Goal: Register for event/course

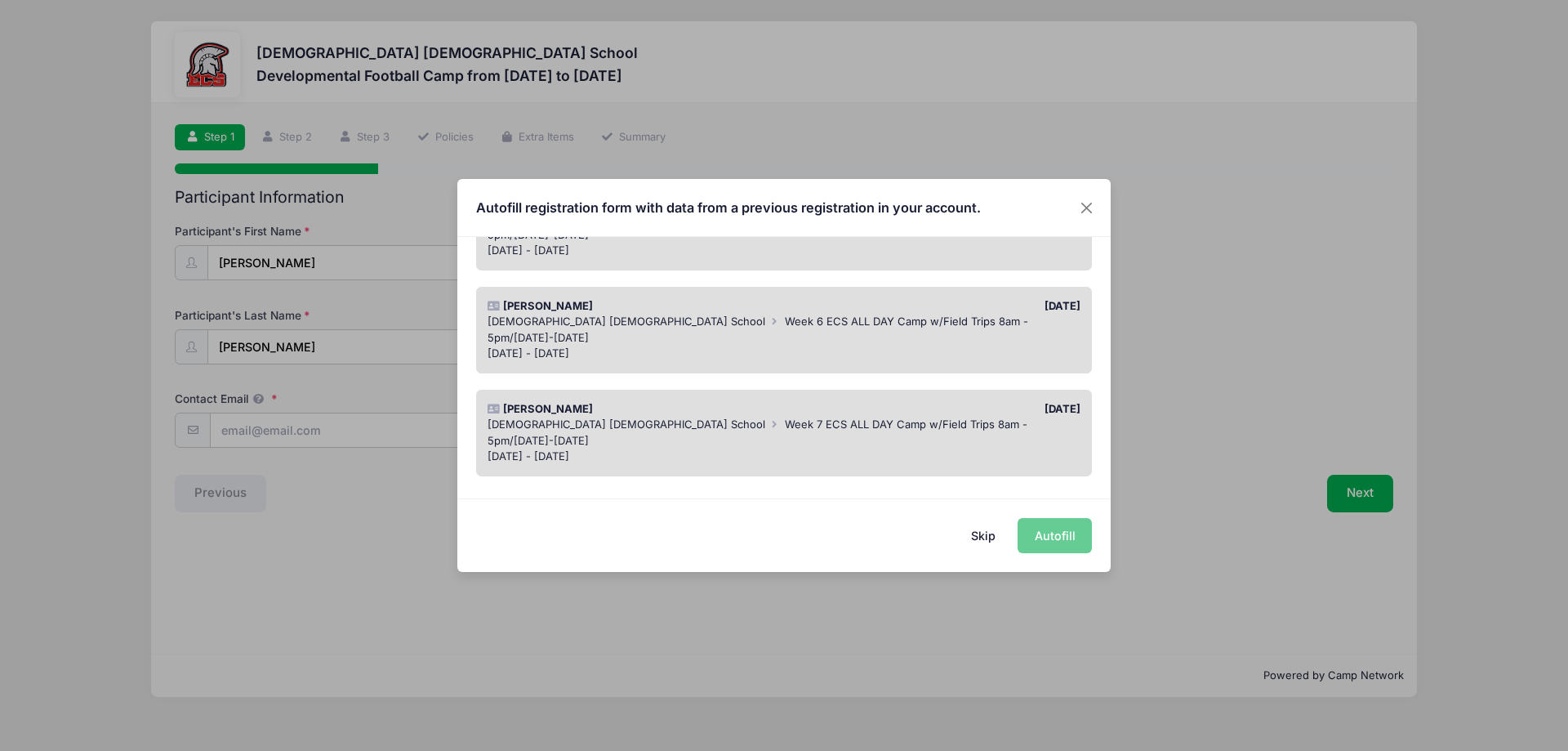
scroll to position [1300, 0]
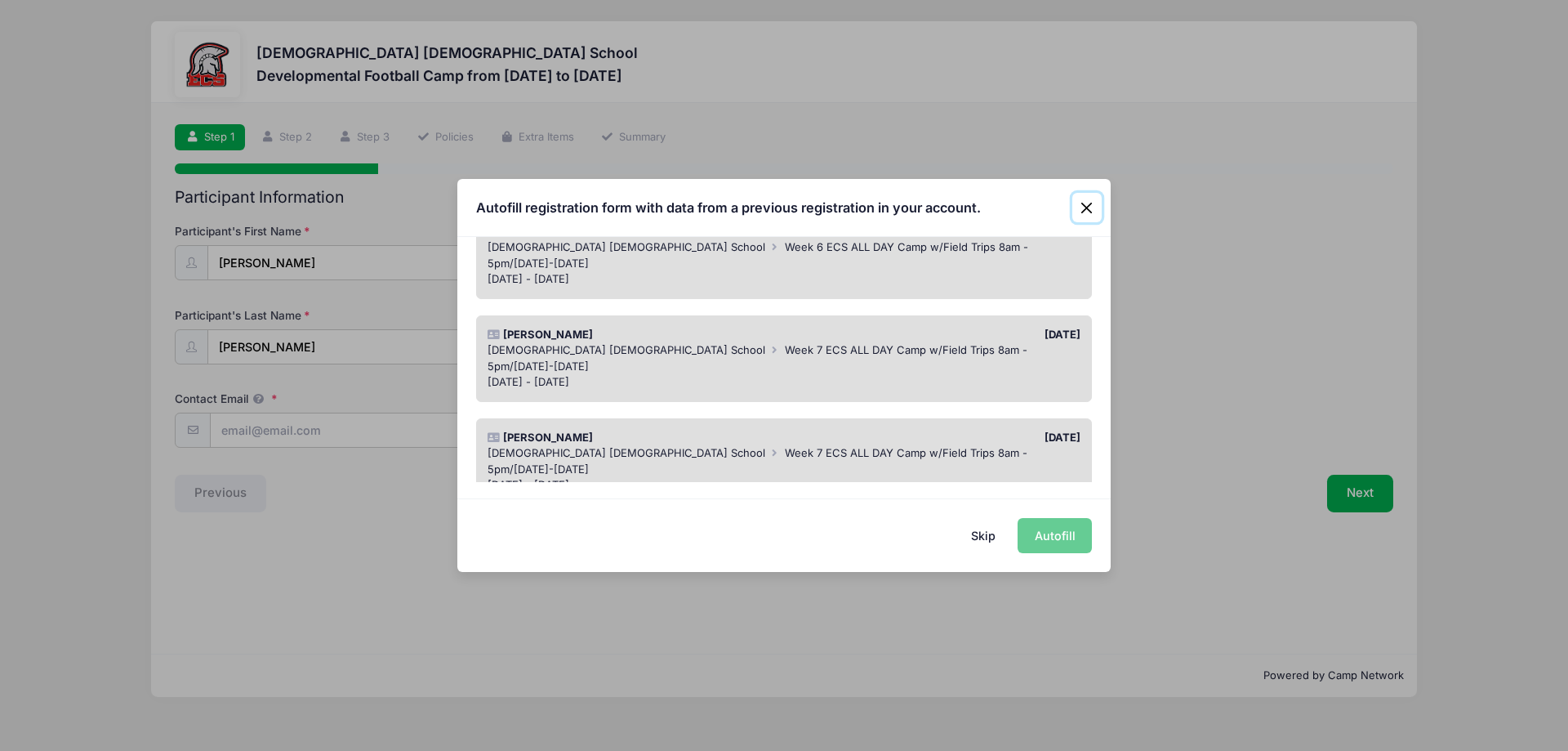
click at [1088, 207] on button "Close" at bounding box center [1086, 207] width 29 height 29
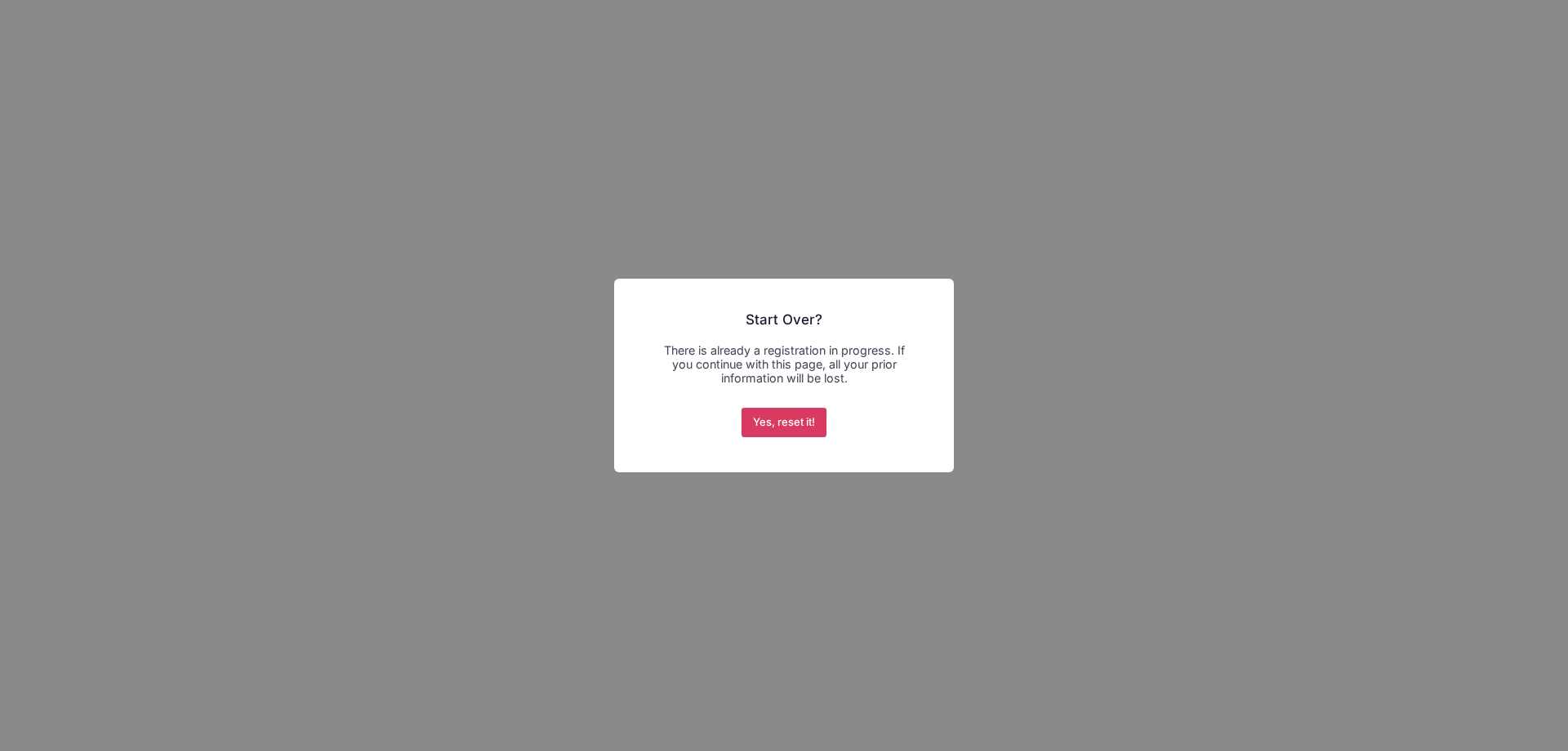
click at [778, 437] on button "Yes, reset it!" at bounding box center [784, 422] width 85 height 29
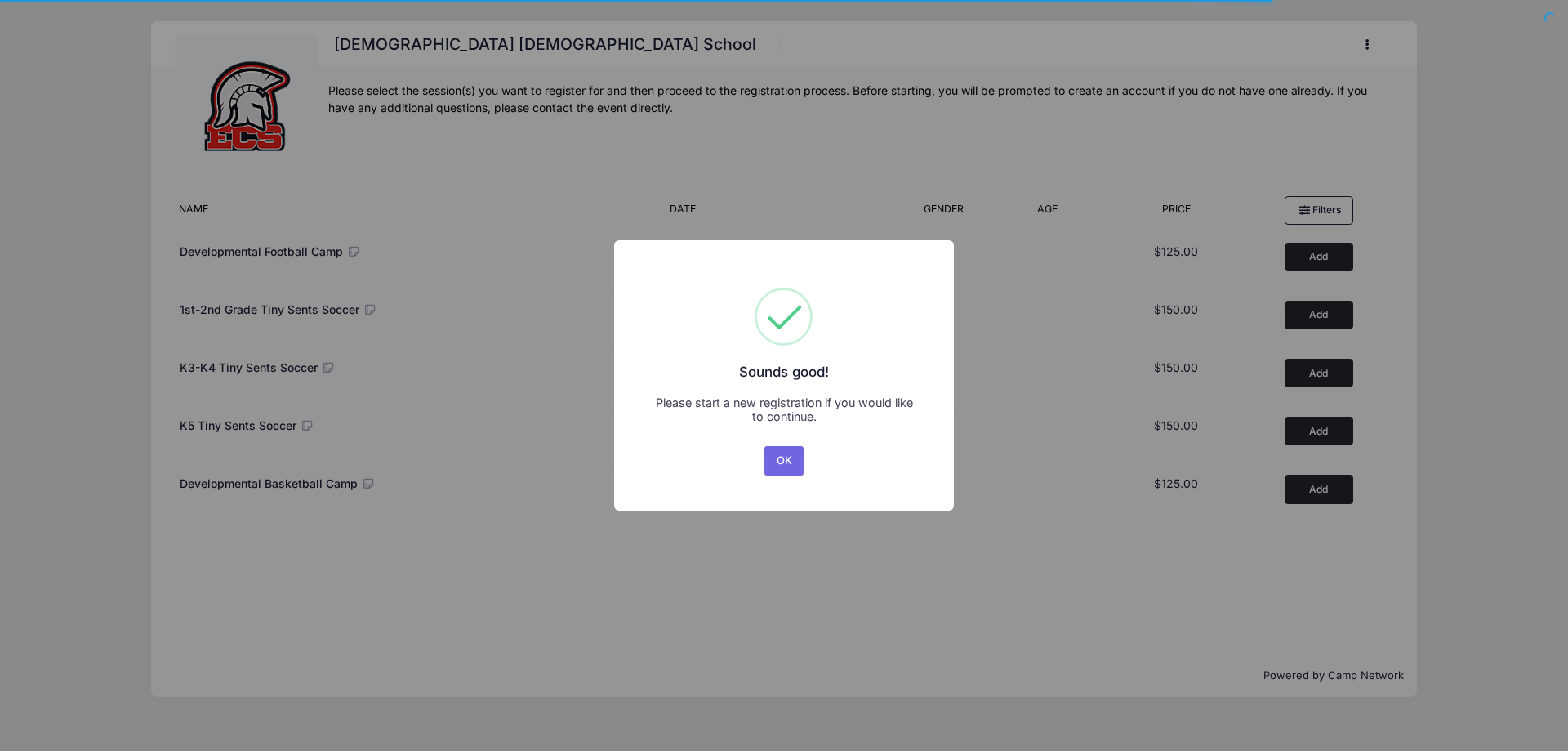
click at [789, 469] on button "OK" at bounding box center [784, 460] width 39 height 29
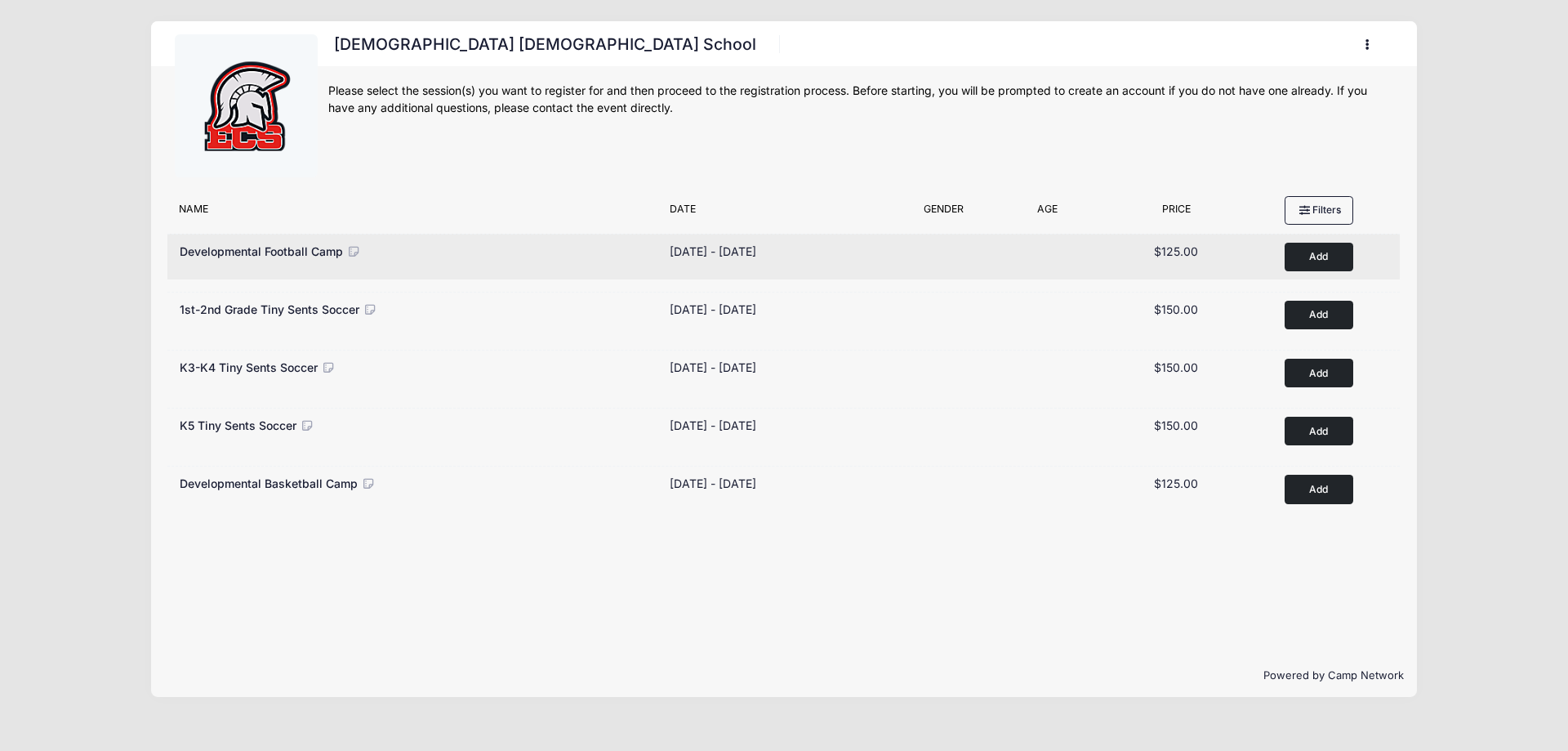
click at [1320, 251] on button "Add to Cart" at bounding box center [1319, 257] width 68 height 28
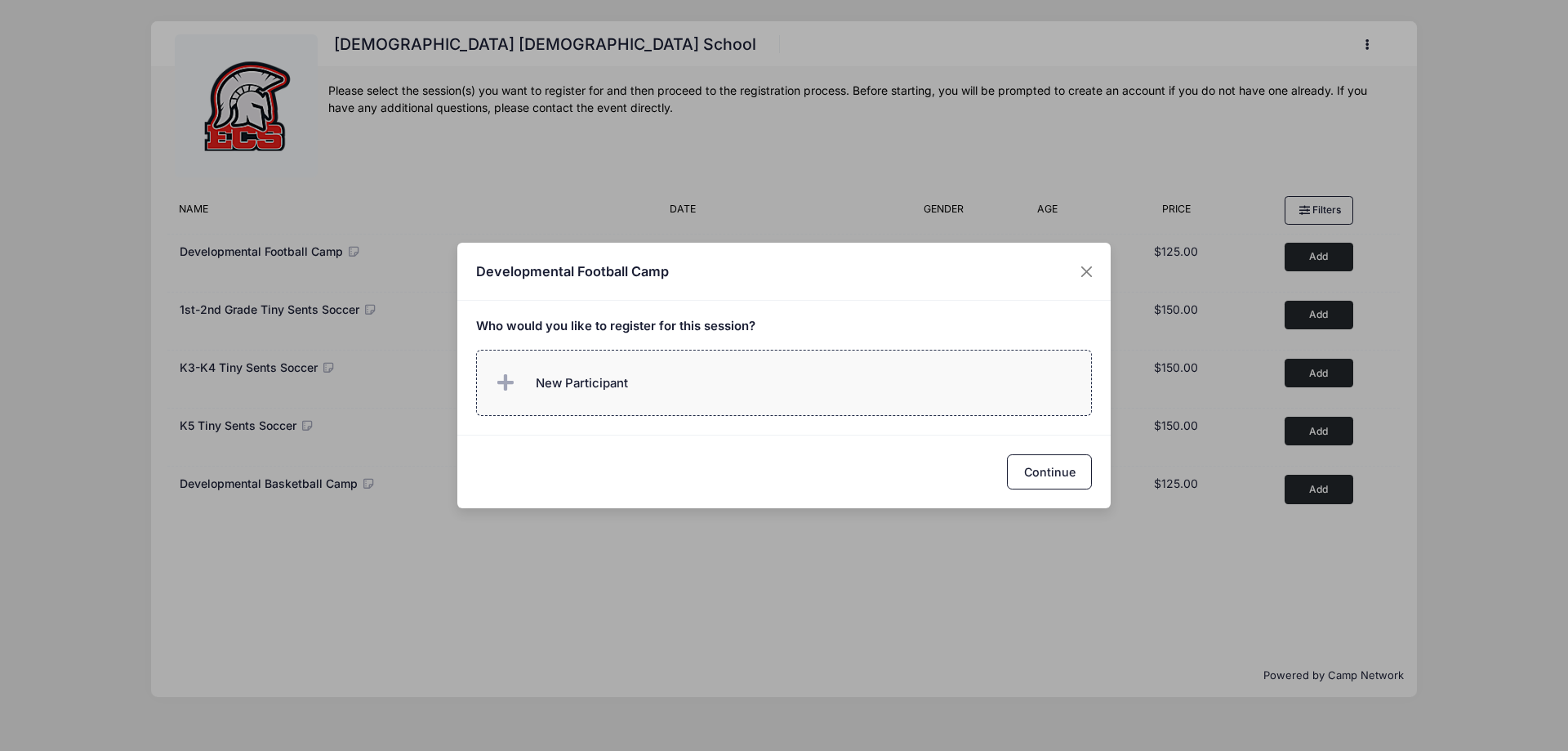
click at [844, 387] on label "New Participant" at bounding box center [784, 383] width 617 height 66
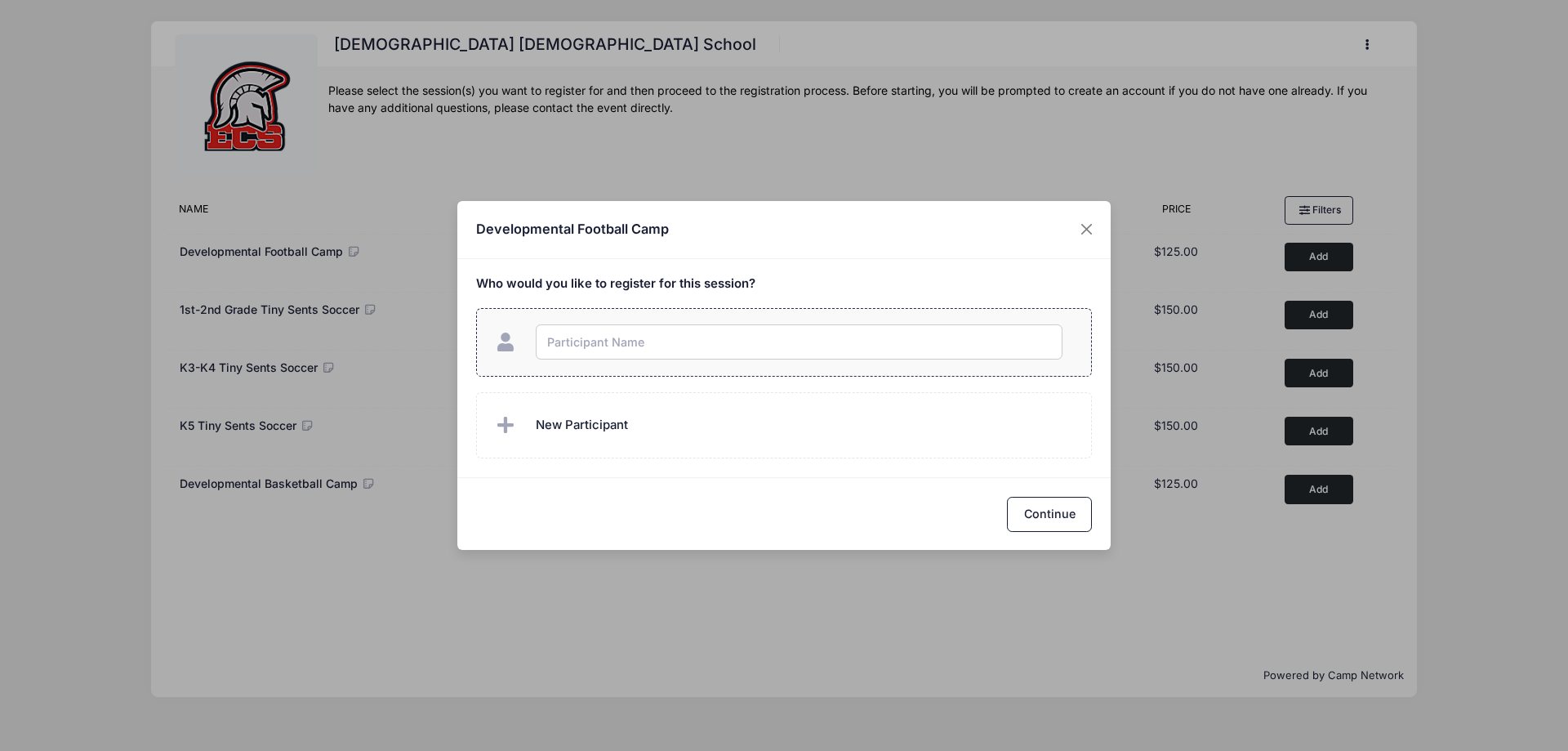
click at [621, 341] on input "text" at bounding box center [799, 341] width 527 height 35
type input "Blake Ellegard"
checkbox input "true"
click at [1067, 523] on button "Continue" at bounding box center [1049, 514] width 85 height 35
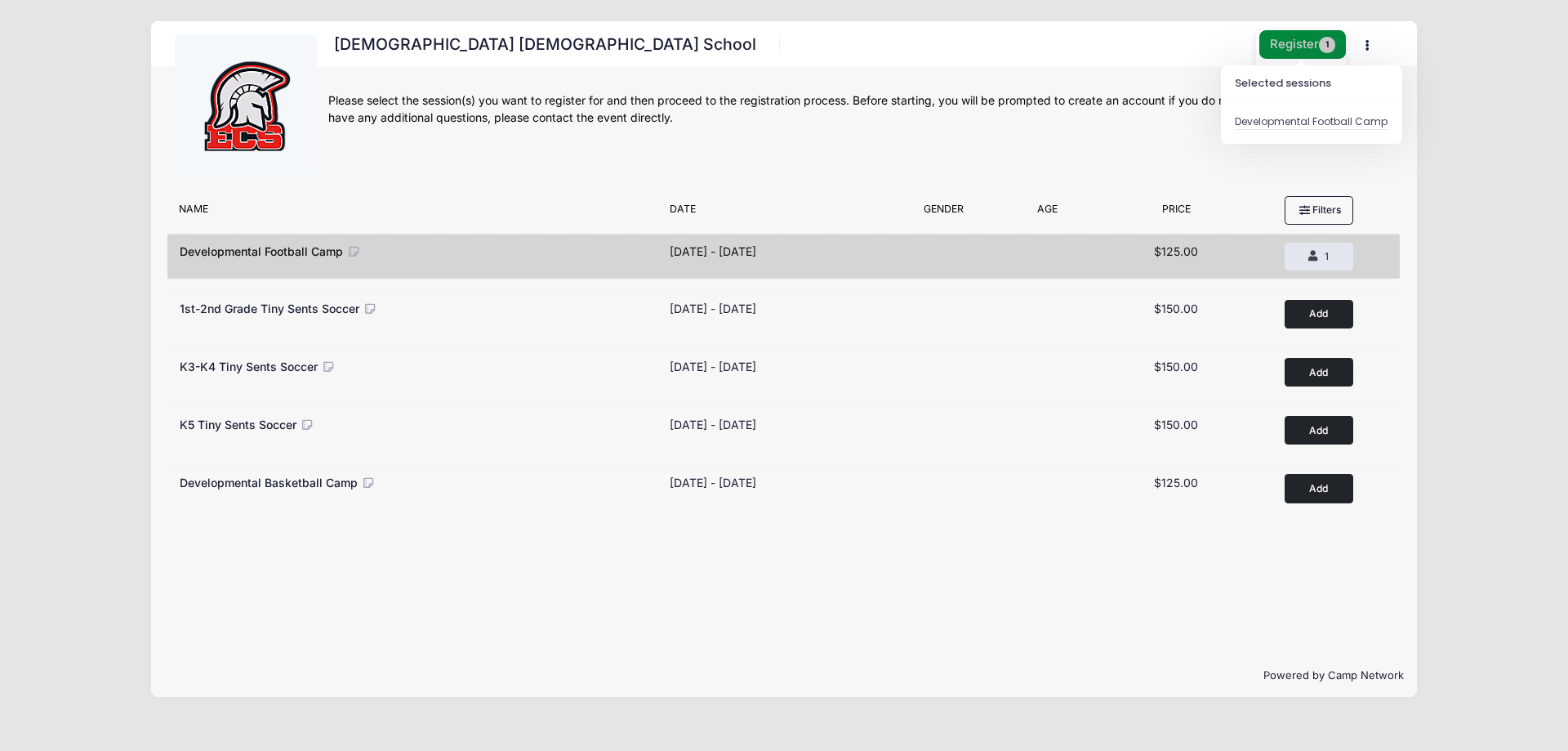
click at [1320, 43] on button "Register 1" at bounding box center [1303, 45] width 86 height 28
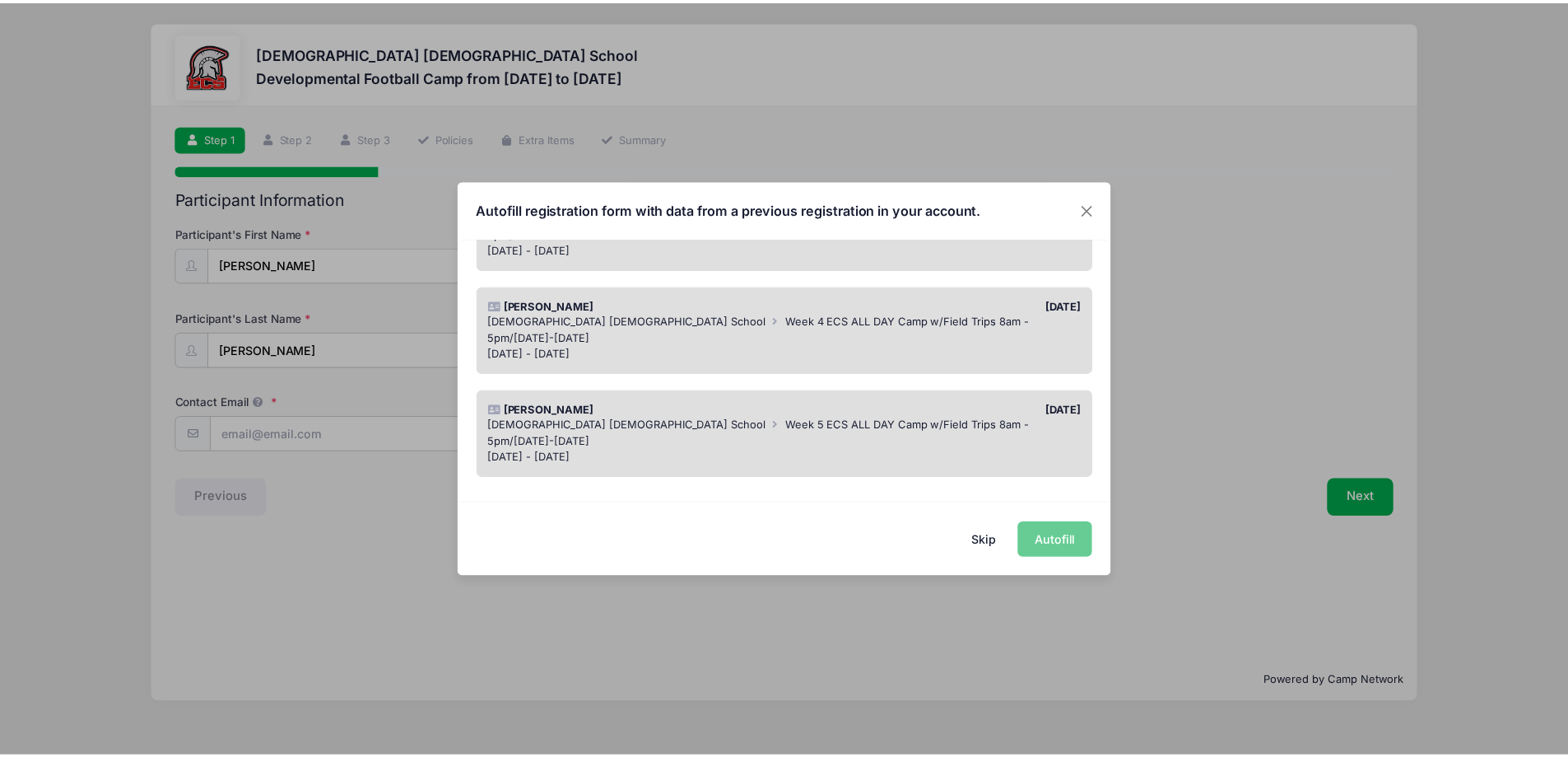
scroll to position [1310, 0]
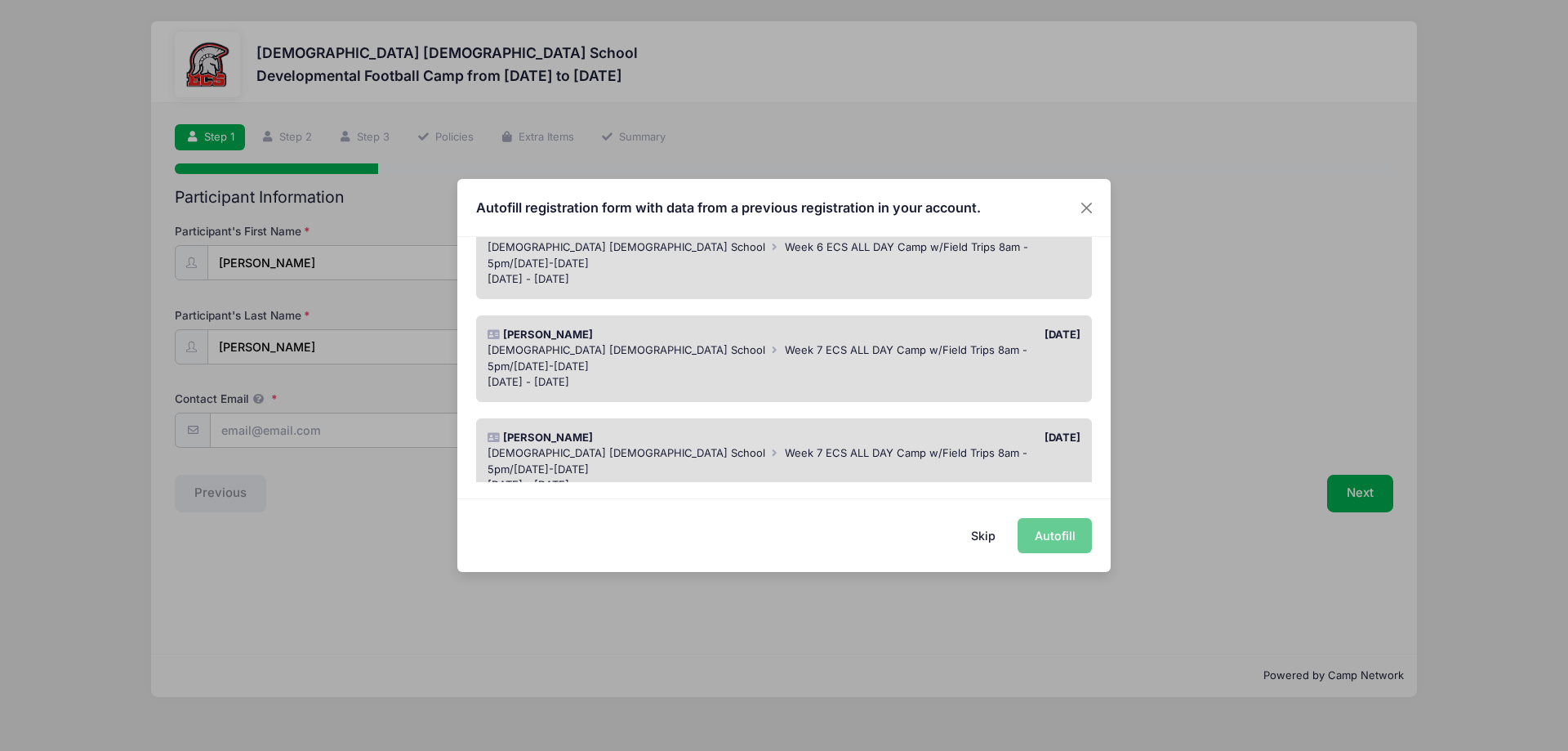
click at [987, 535] on button "Skip" at bounding box center [983, 535] width 58 height 35
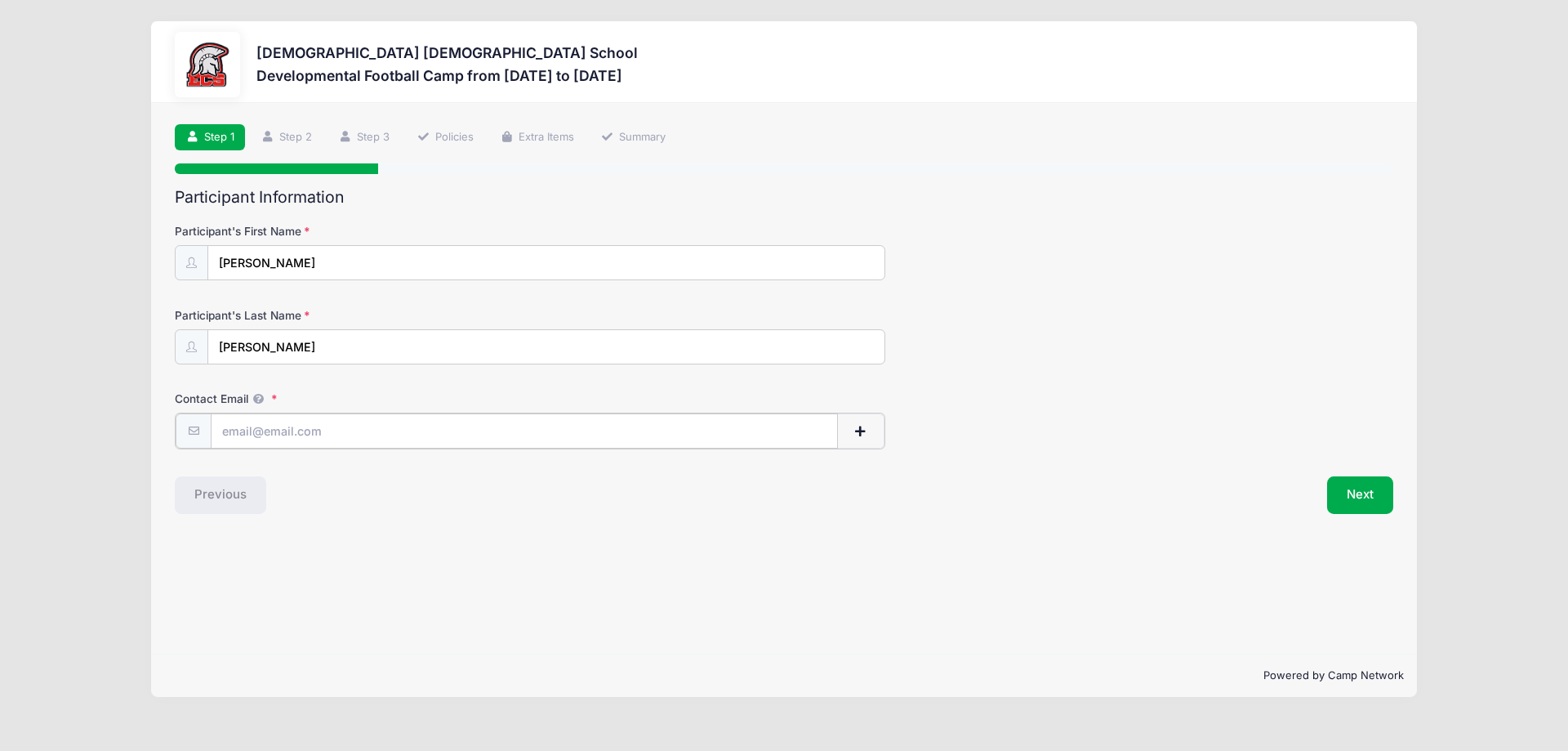
click at [316, 418] on input "Contact Email" at bounding box center [524, 430] width 628 height 35
type input "brian.ellegard@gmail.com"
click at [1377, 492] on button "Next" at bounding box center [1360, 494] width 66 height 38
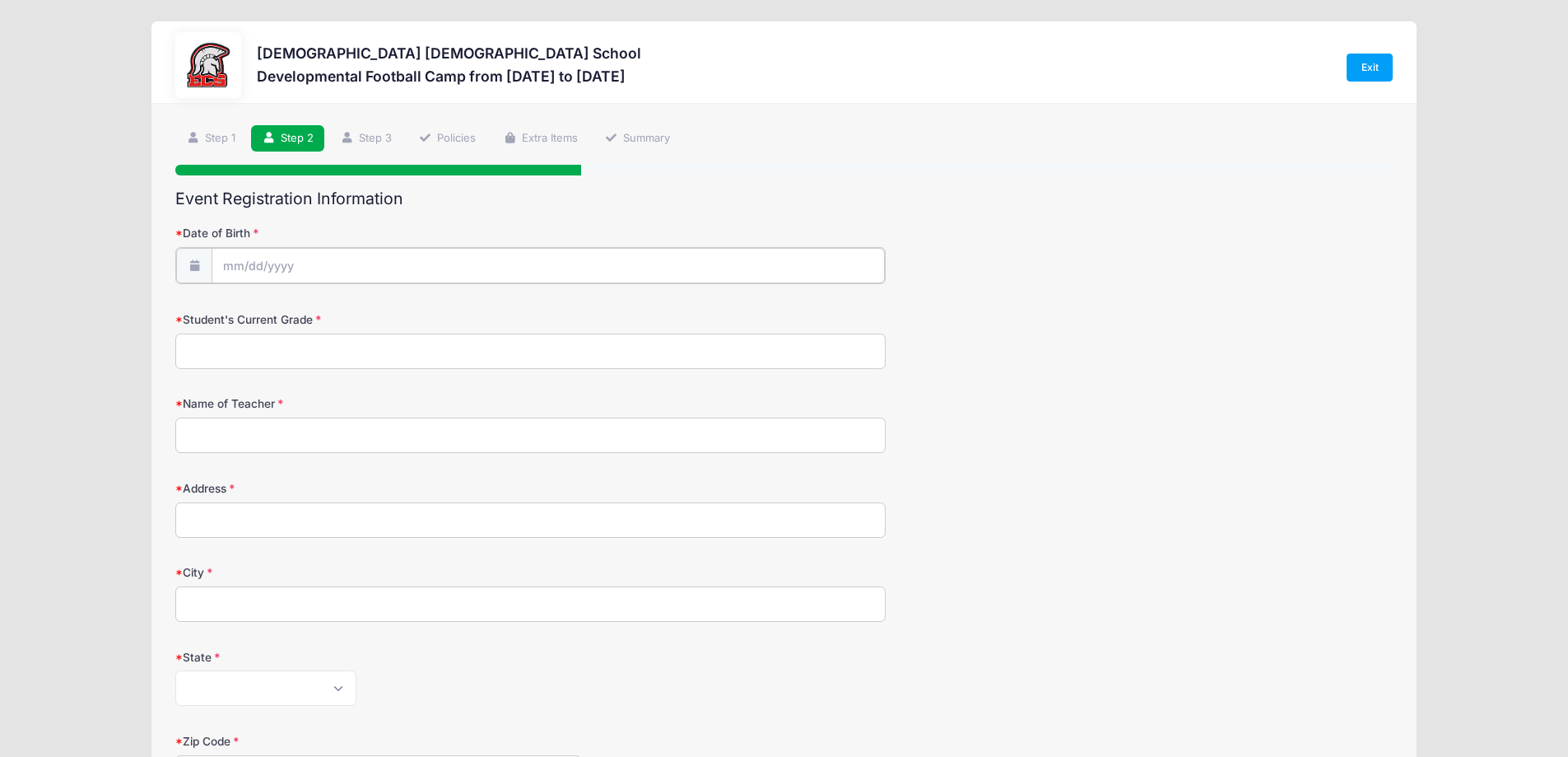
click at [354, 265] on input "Date of Birth" at bounding box center [548, 265] width 674 height 35
click at [228, 309] on span at bounding box center [236, 309] width 27 height 28
click at [229, 309] on span at bounding box center [236, 309] width 27 height 28
click at [229, 310] on span at bounding box center [236, 309] width 27 height 28
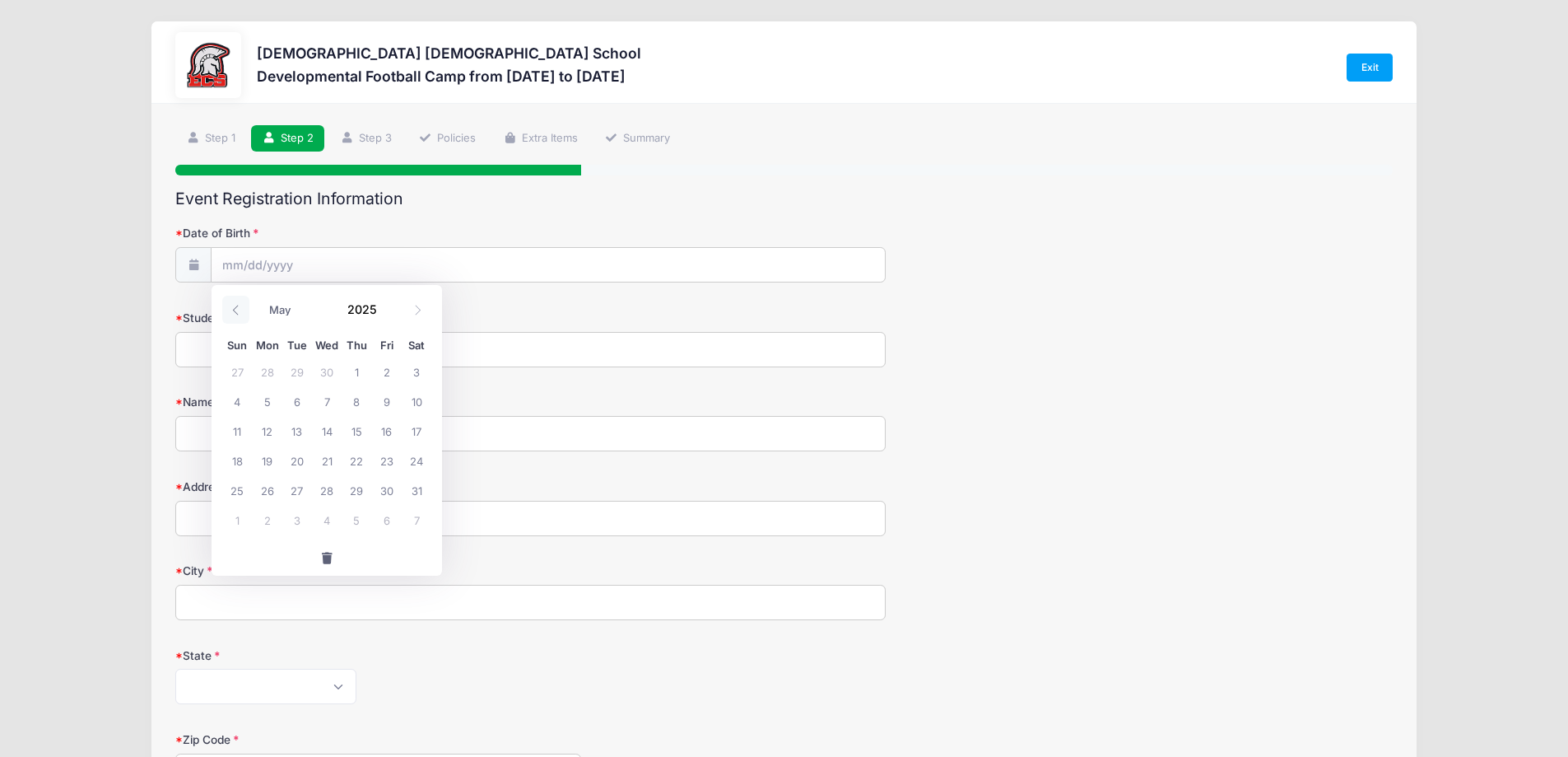
click at [229, 310] on span at bounding box center [236, 309] width 27 height 28
select select "2"
click at [358, 396] on span "6" at bounding box center [356, 400] width 30 height 30
type input "03/06/2025"
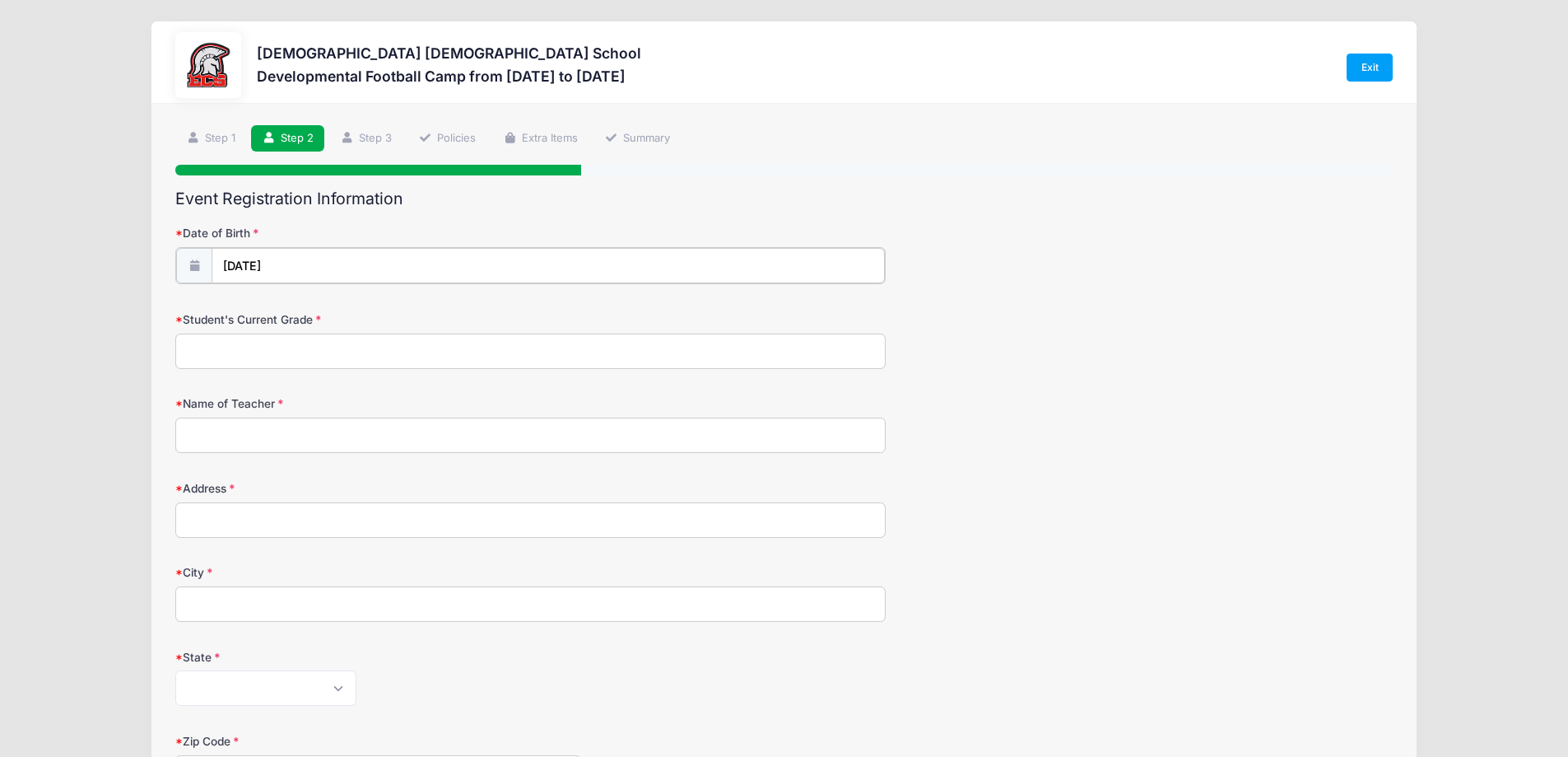
click at [304, 264] on input "03/06/2025" at bounding box center [548, 265] width 674 height 35
click at [278, 264] on input "03/06/2025" at bounding box center [548, 265] width 674 height 35
click at [366, 319] on input "2025" at bounding box center [366, 309] width 54 height 25
click at [384, 304] on span at bounding box center [387, 302] width 11 height 12
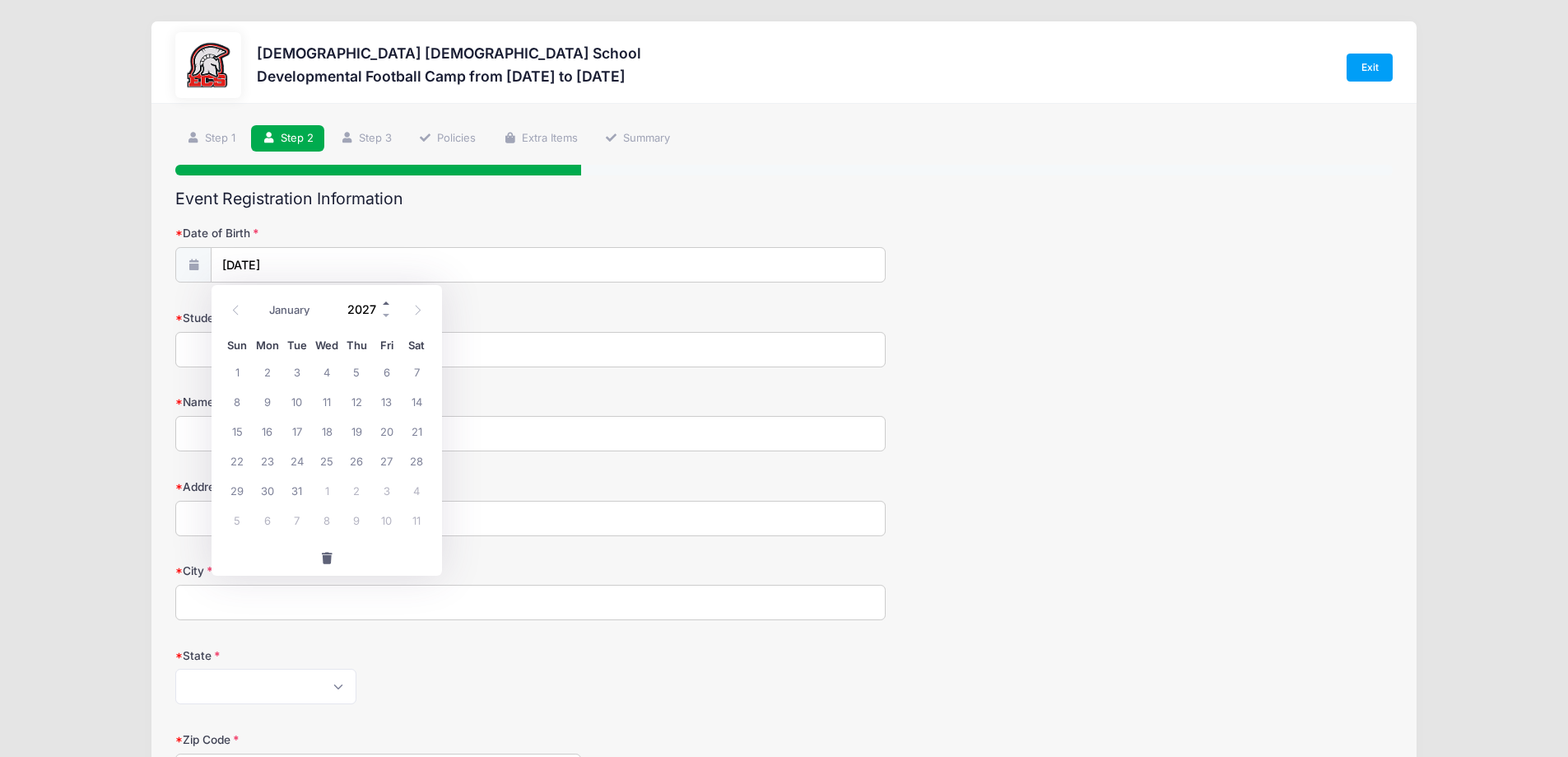
click at [384, 304] on span at bounding box center [387, 302] width 11 height 12
click at [384, 321] on span at bounding box center [387, 314] width 11 height 12
click at [385, 321] on span at bounding box center [387, 314] width 11 height 12
click at [384, 321] on span at bounding box center [387, 314] width 11 height 12
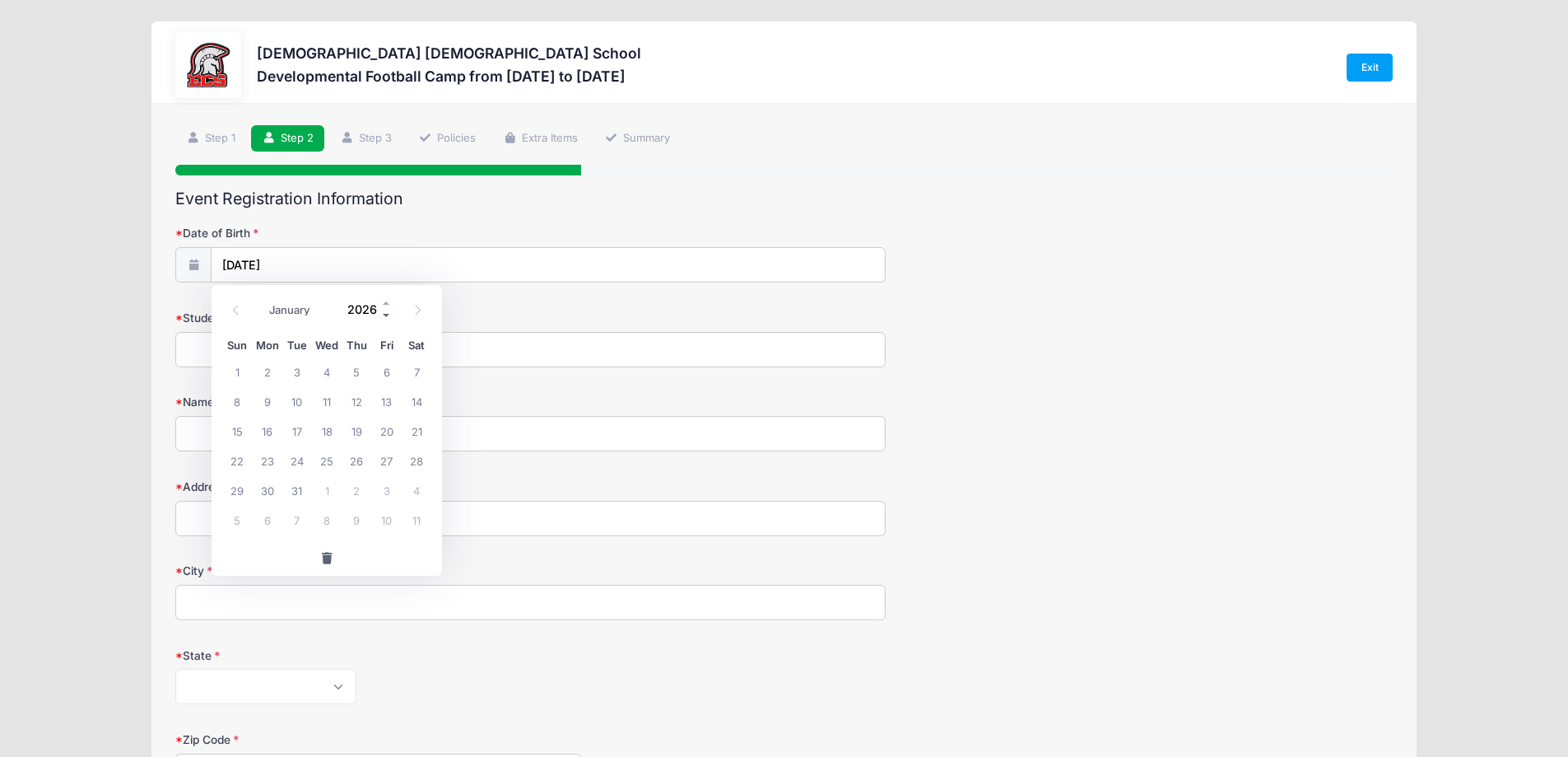
click at [384, 321] on span at bounding box center [387, 314] width 11 height 12
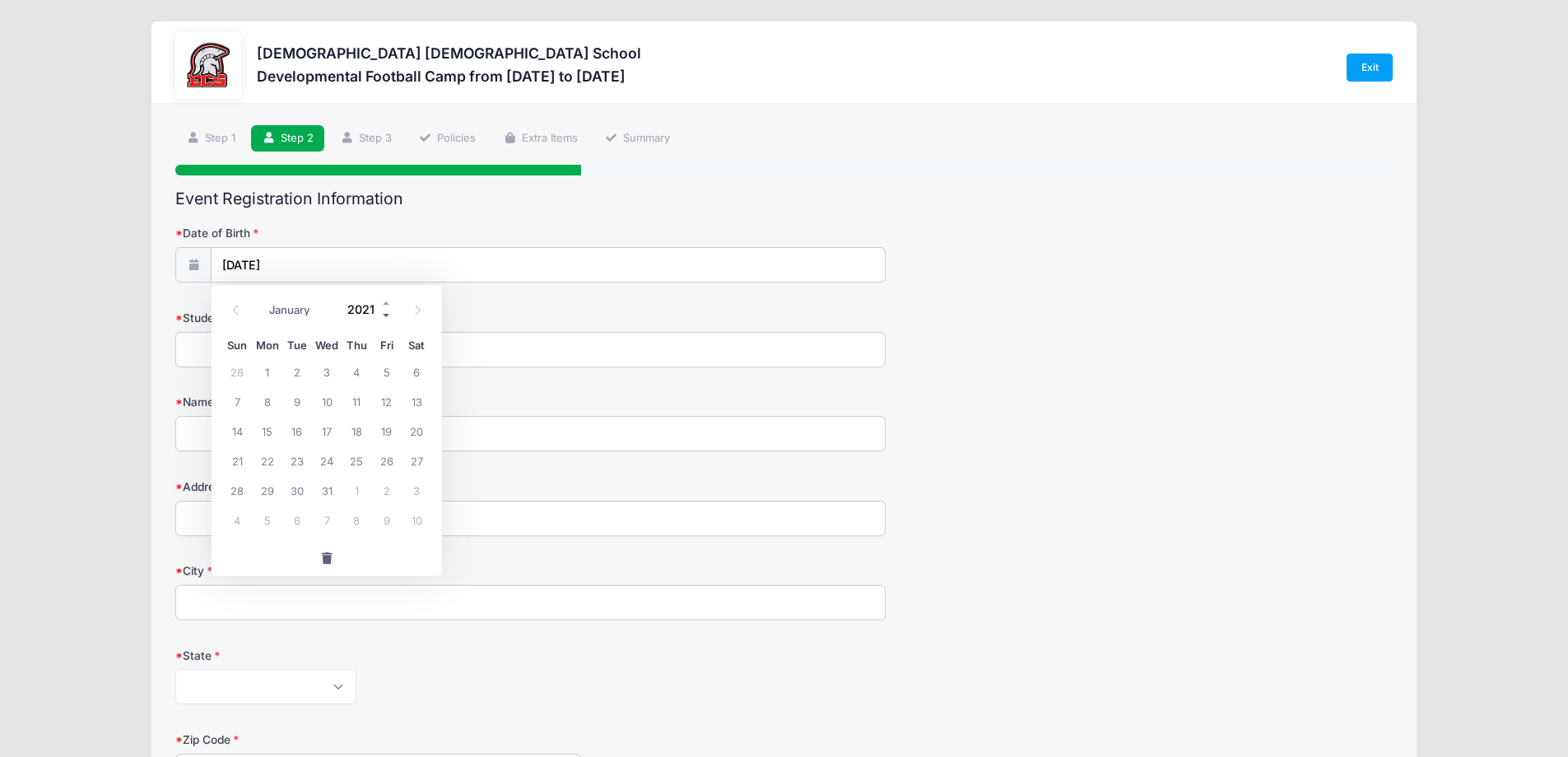
click at [384, 321] on span at bounding box center [387, 314] width 11 height 12
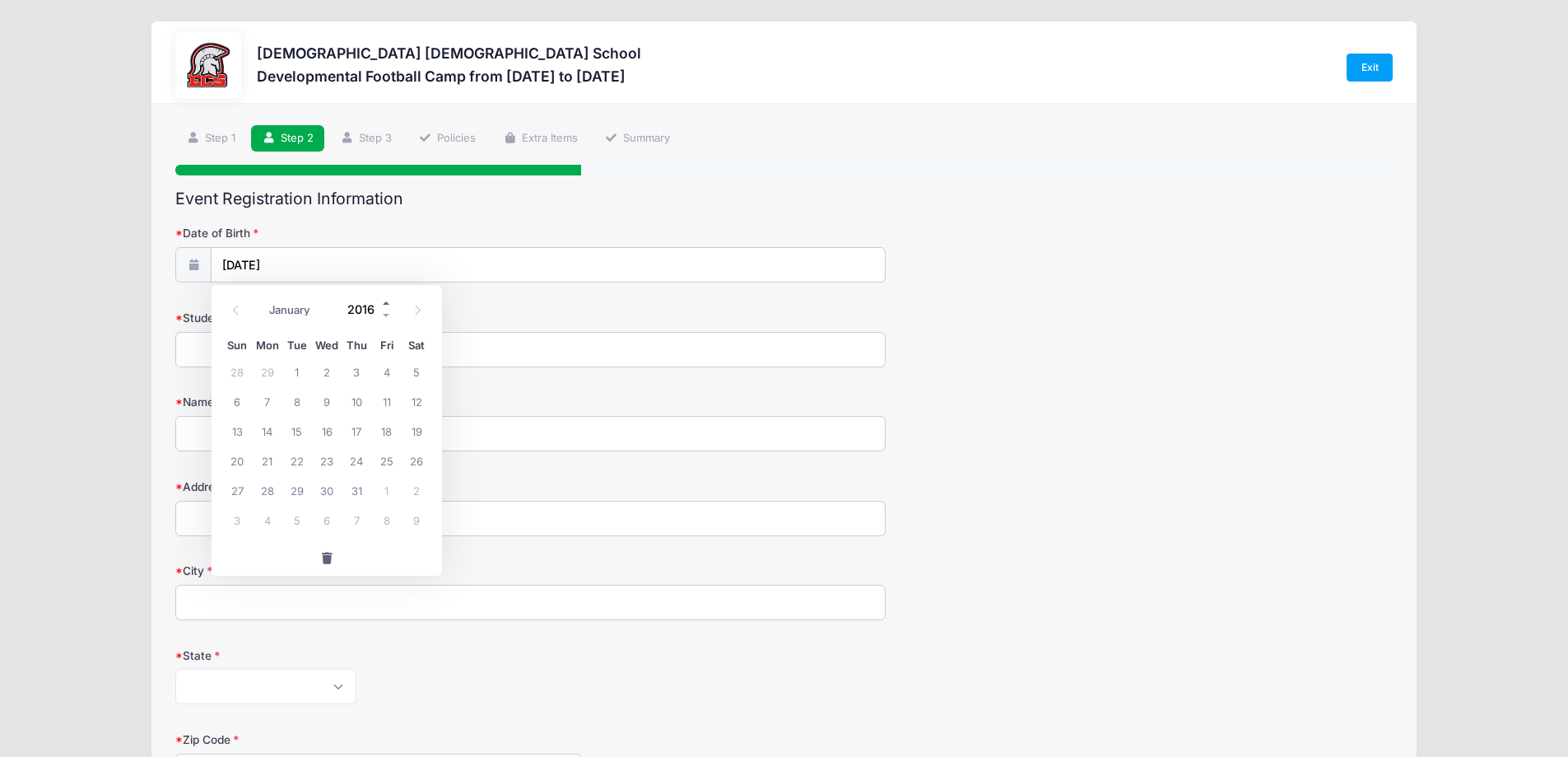
click at [382, 296] on div "January February March April May June July August September October November De…" at bounding box center [327, 304] width 158 height 28
click at [386, 301] on span at bounding box center [387, 302] width 11 height 12
type input "2017"
click at [270, 397] on span "6" at bounding box center [268, 400] width 30 height 30
type input "03/06/2017"
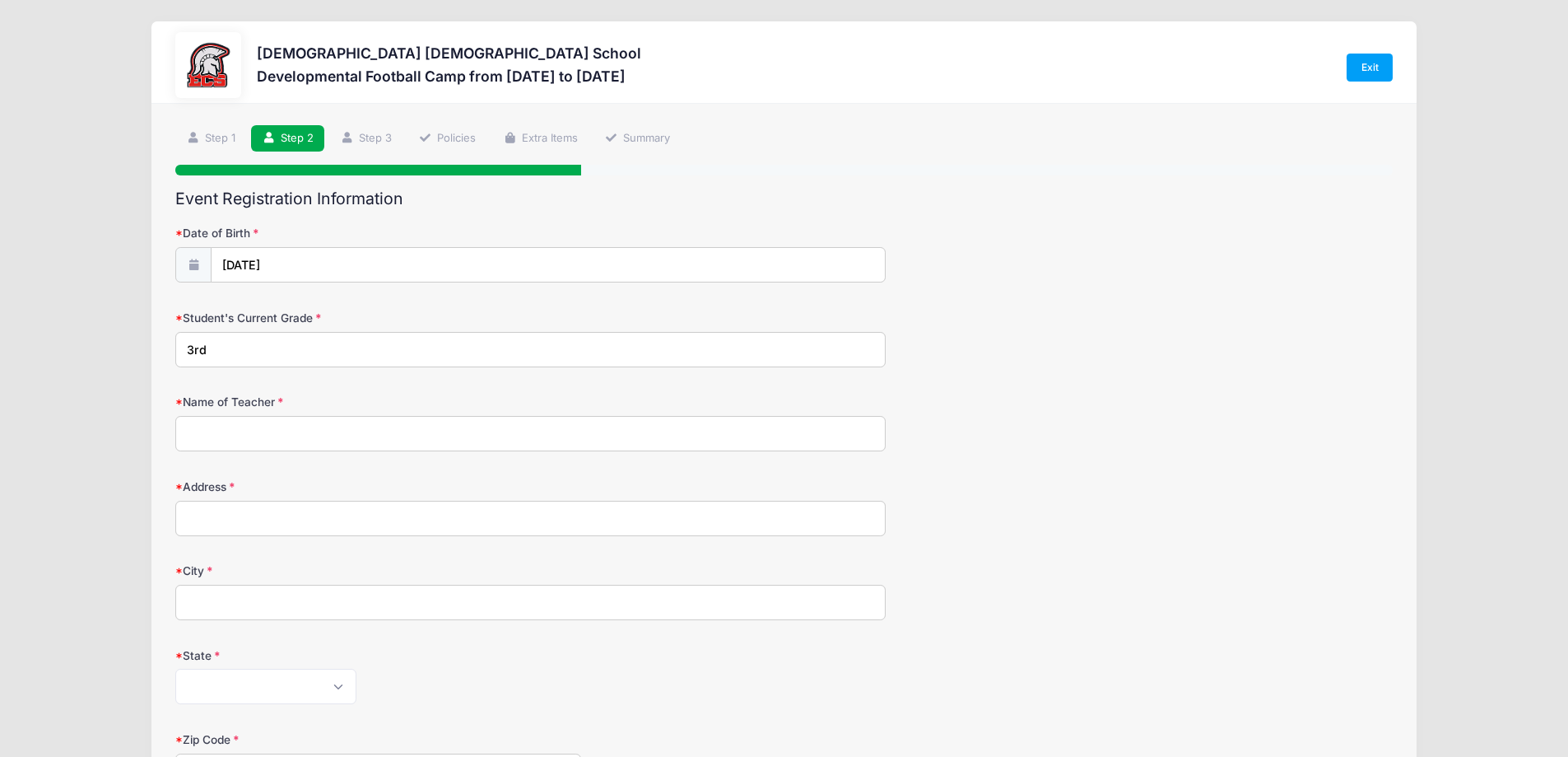
type input "3rd"
type input "Mrs. Rivera"
type input "21074 Bosco Court"
type input "Estero"
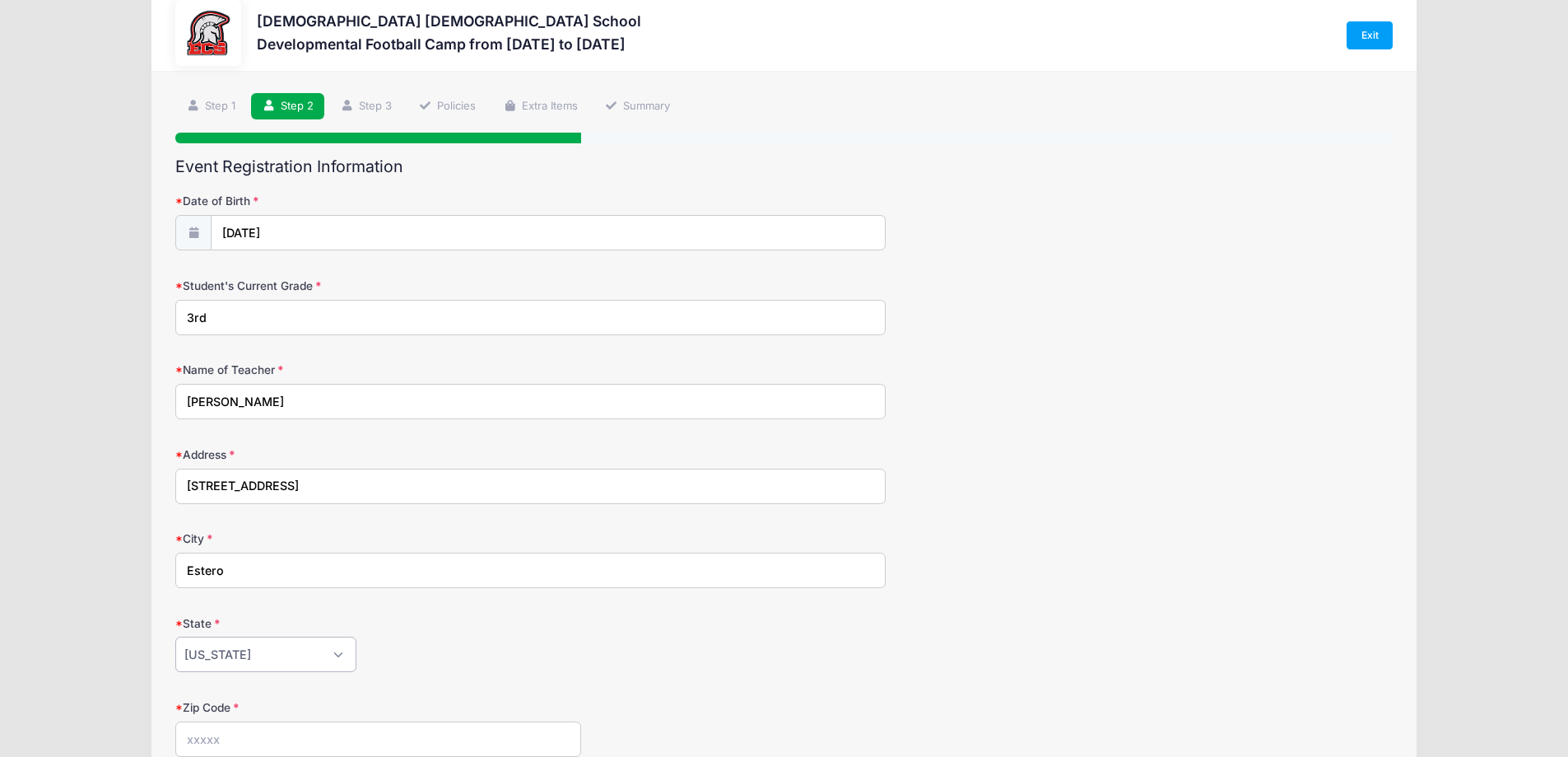
select select "FL"
type input "33928"
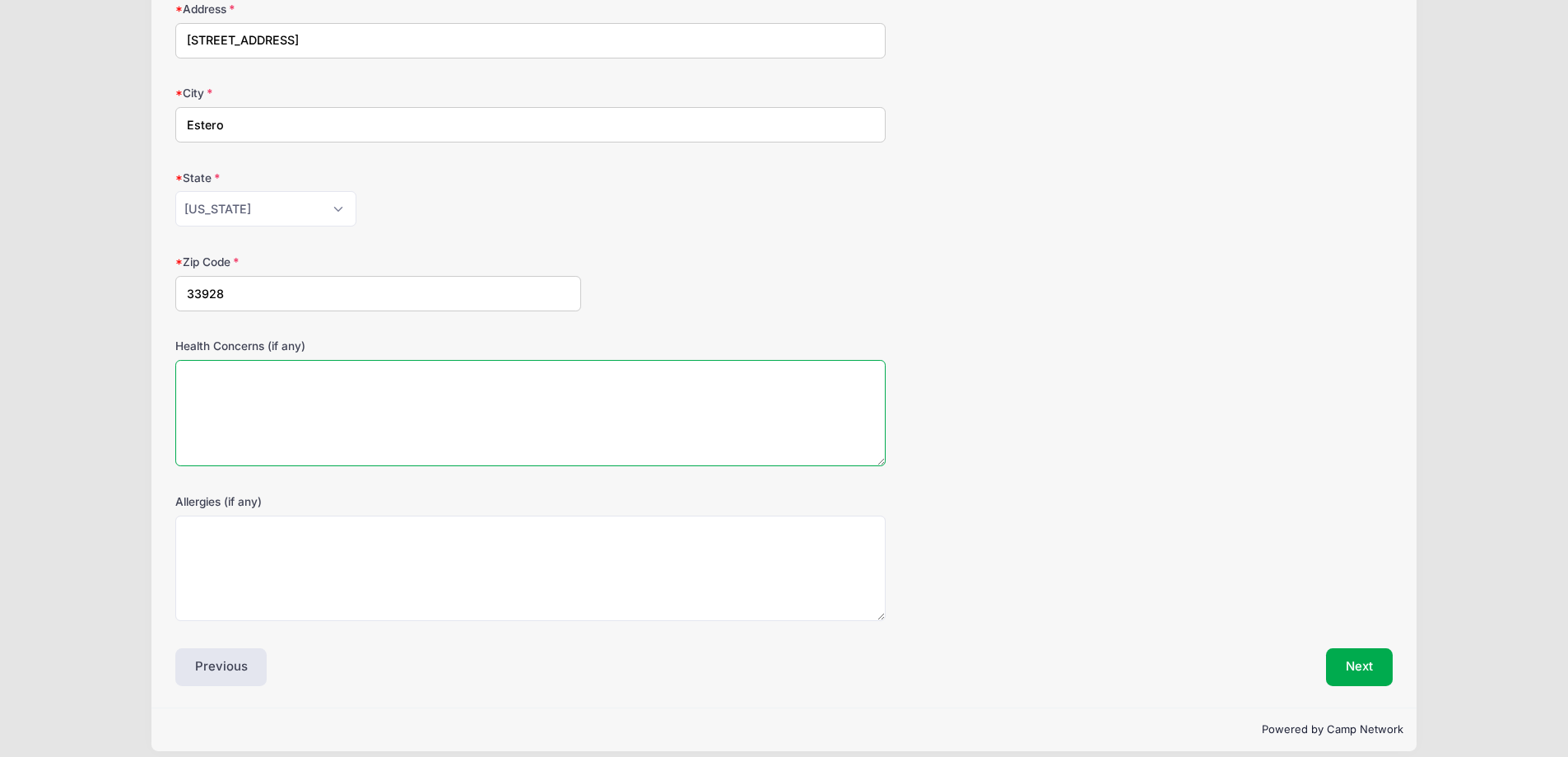
scroll to position [493, 0]
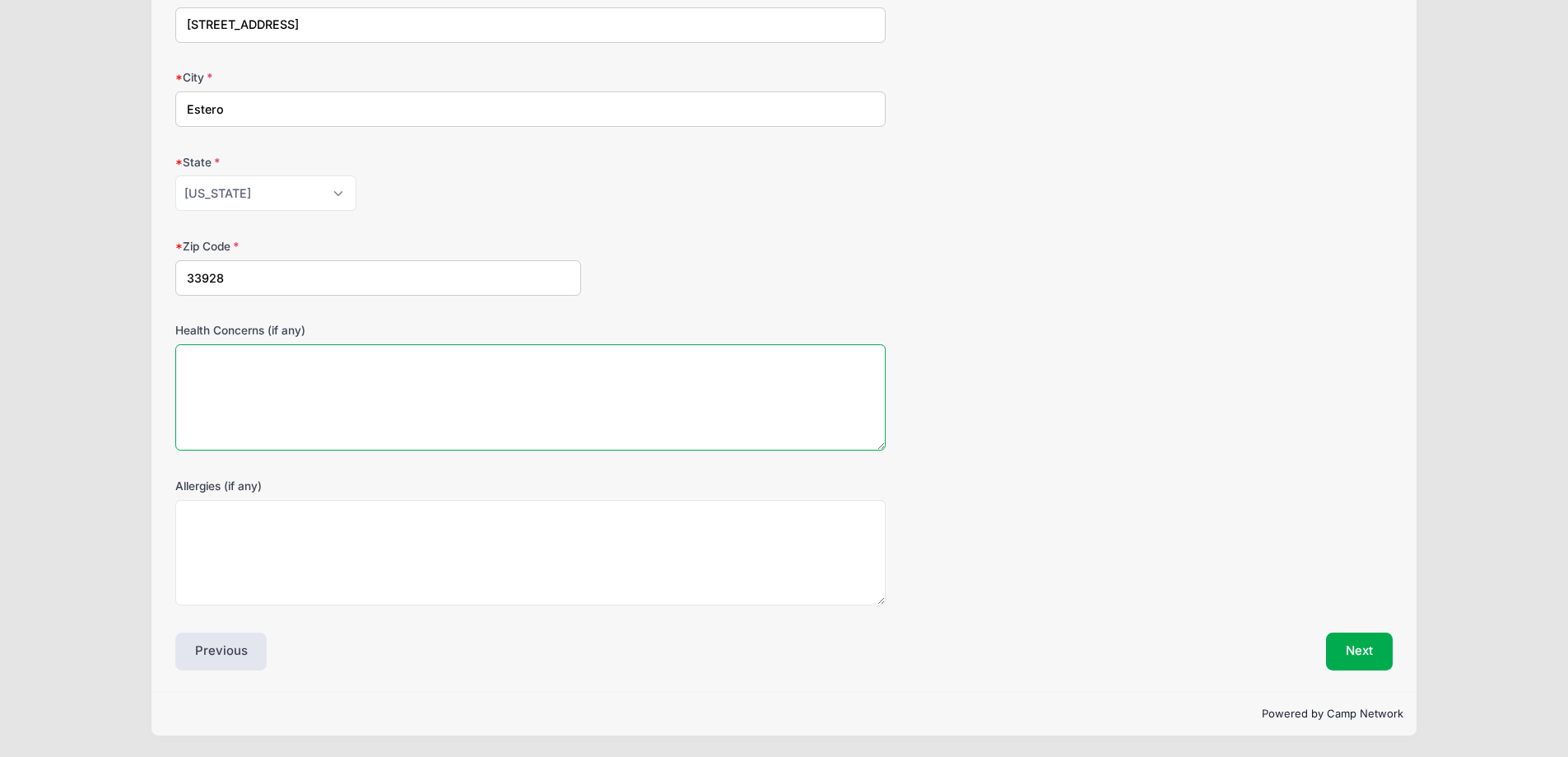
click at [283, 383] on textarea "Health Concerns (if any)" at bounding box center [531, 397] width 711 height 106
type textarea "None"
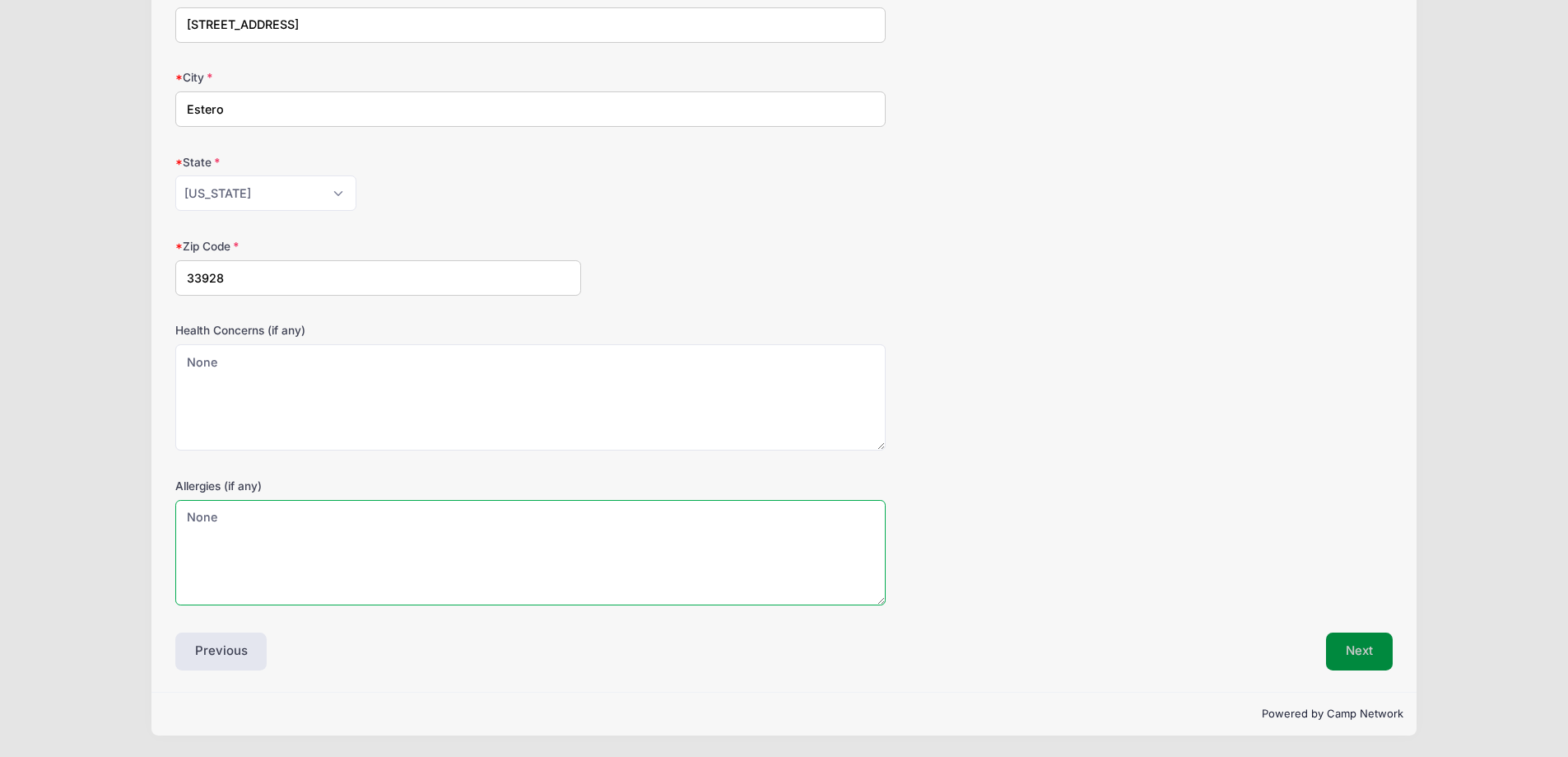
type textarea "None"
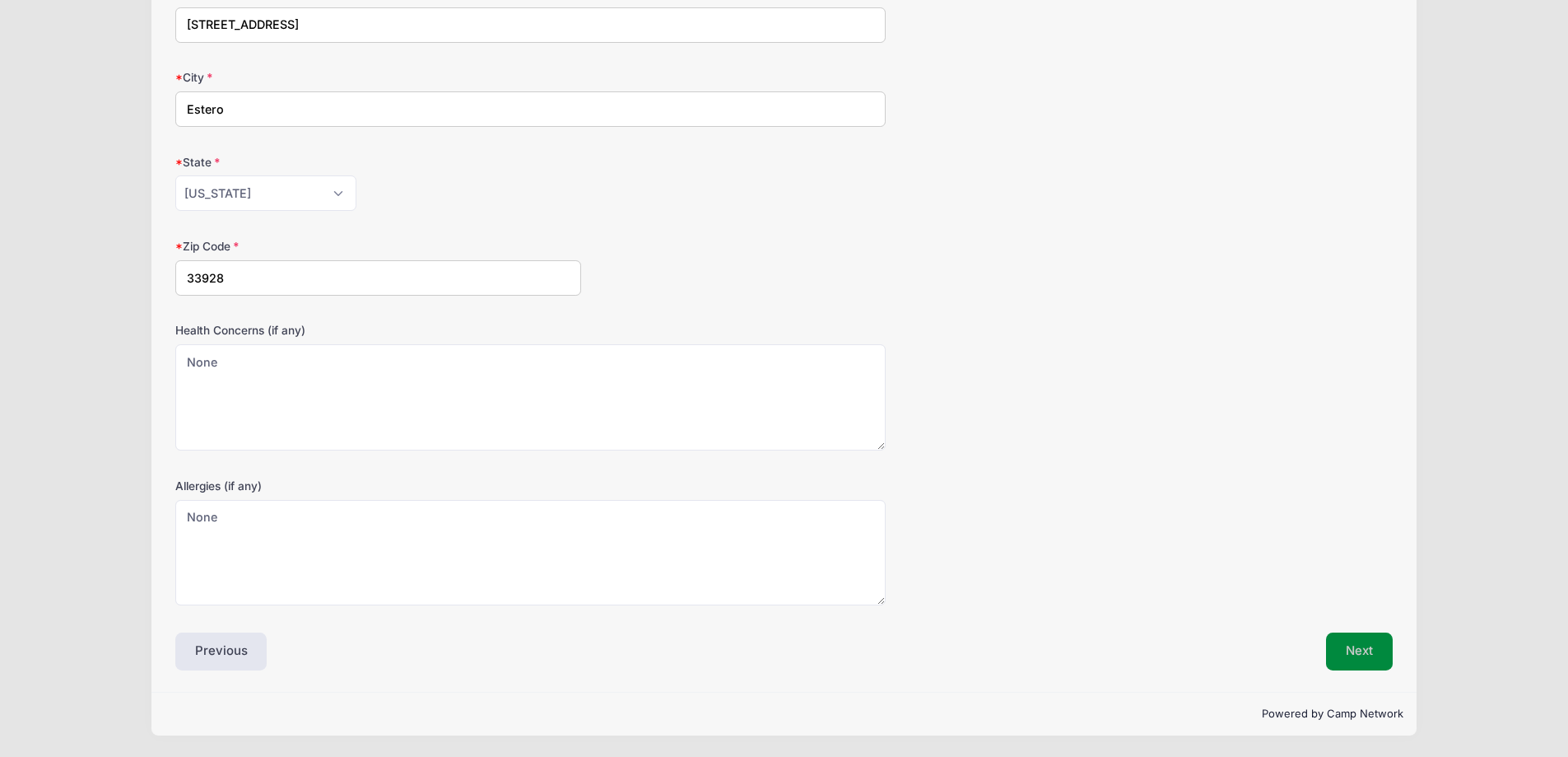
click at [1375, 651] on button "Next" at bounding box center [1360, 652] width 67 height 38
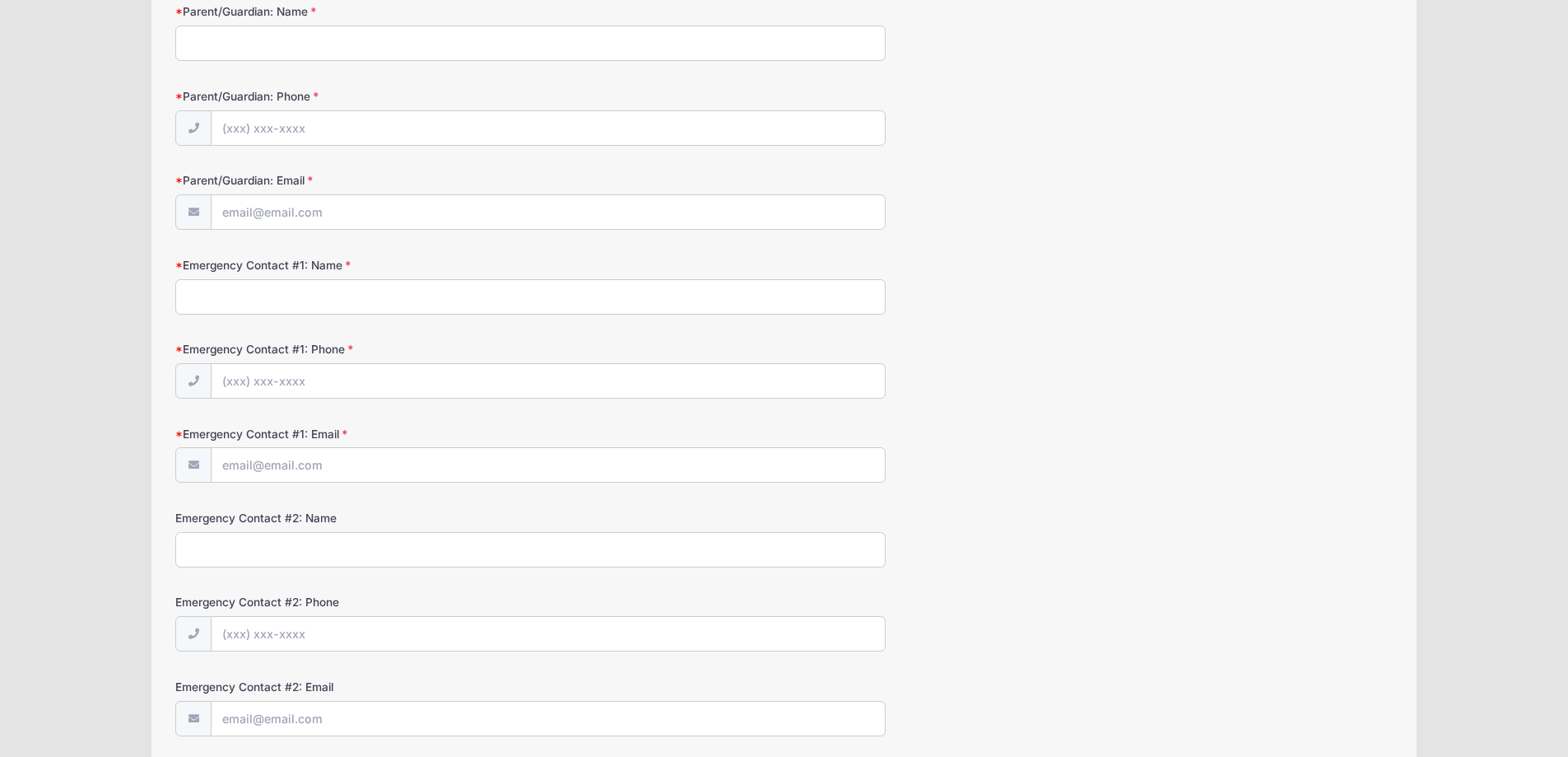
scroll to position [0, 0]
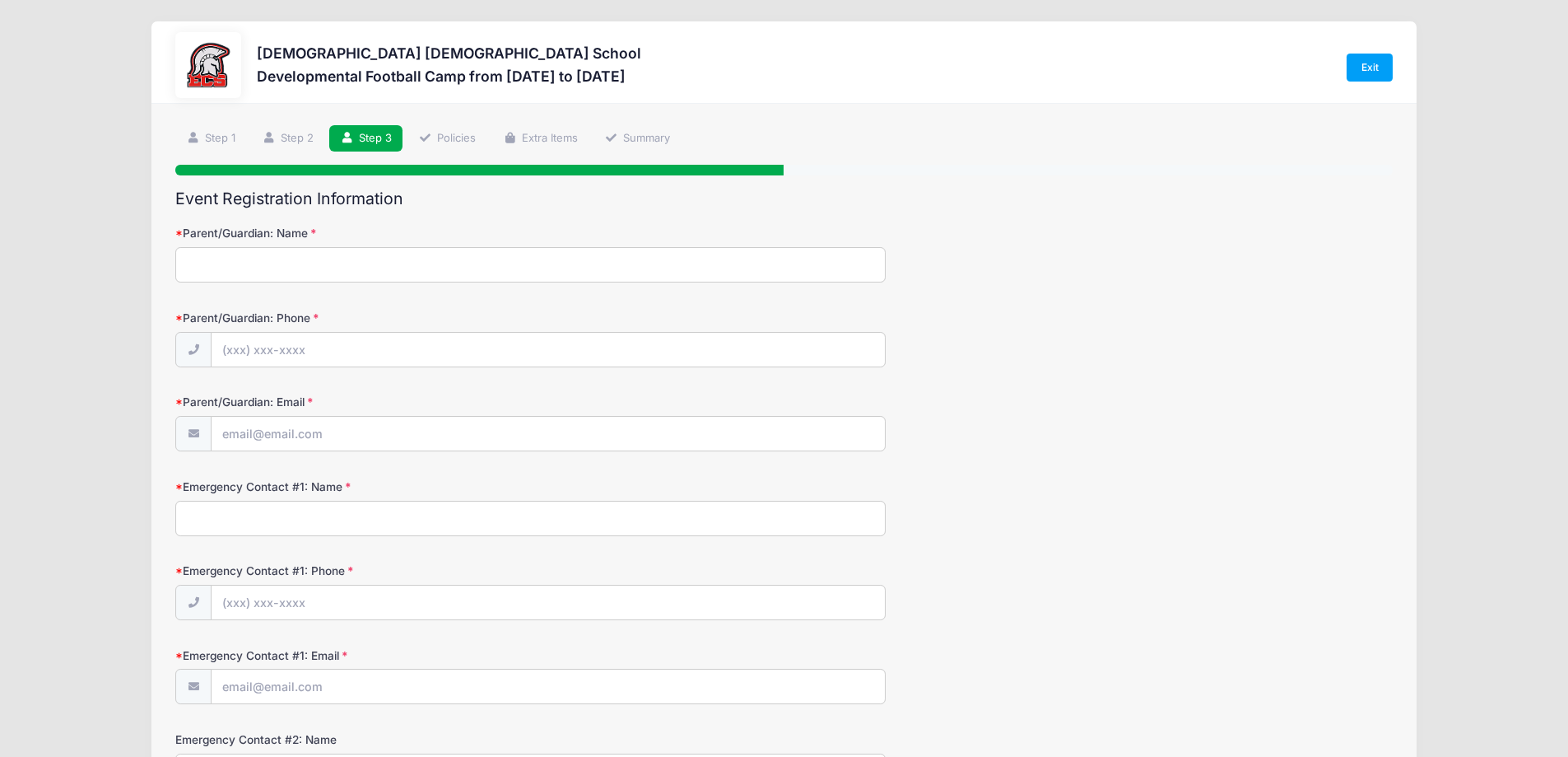
click at [322, 259] on input "Parent/Guardian: Name" at bounding box center [531, 264] width 711 height 35
type input "[PERSON_NAME]"
type input "(239) 560-6875"
type input "brian.ellegard@gmail.com"
type input "Ashlee Ellegard"
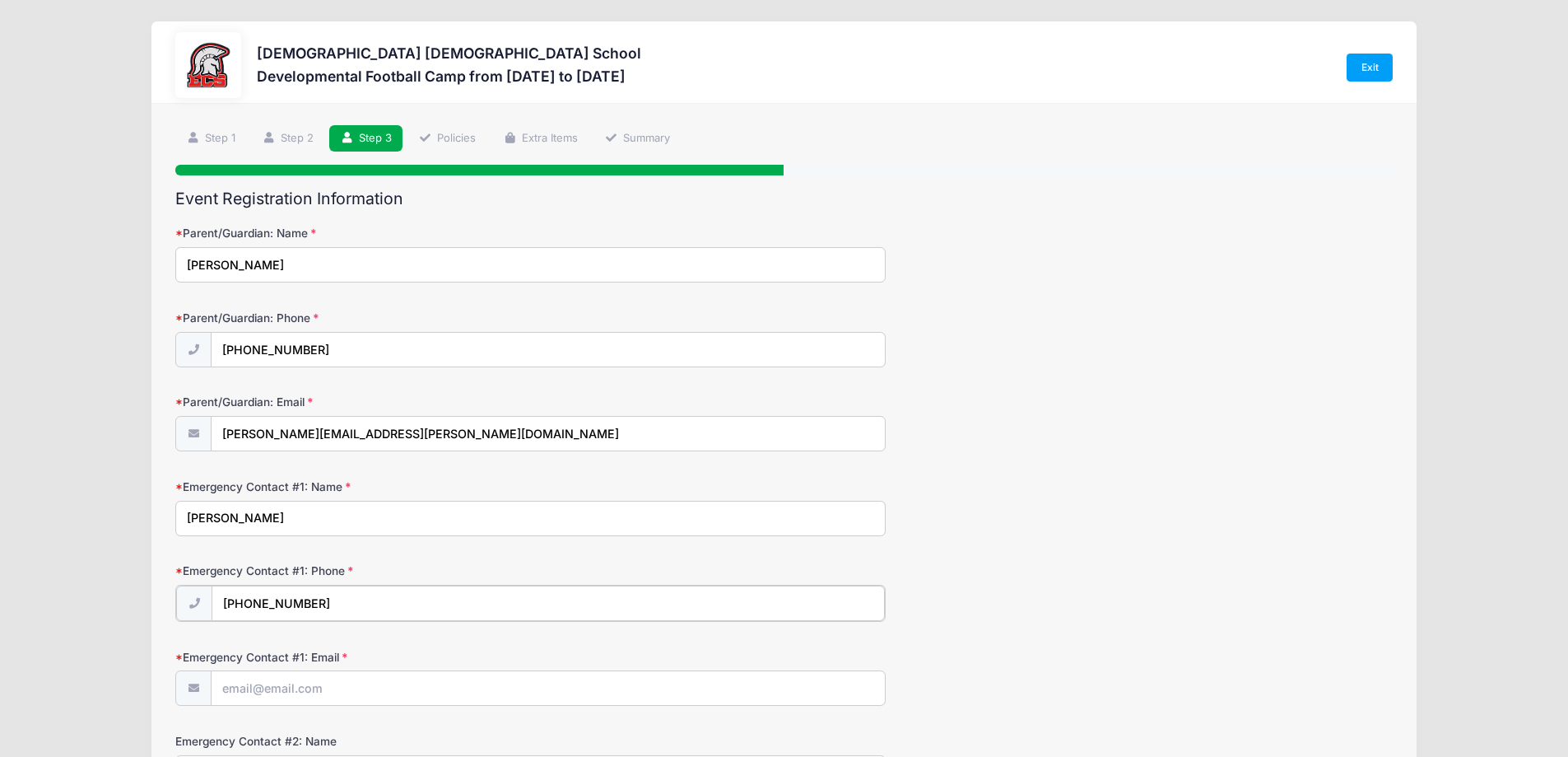
type input "(239) 292-1897"
type input "ashlee.ellegard@gmail.com"
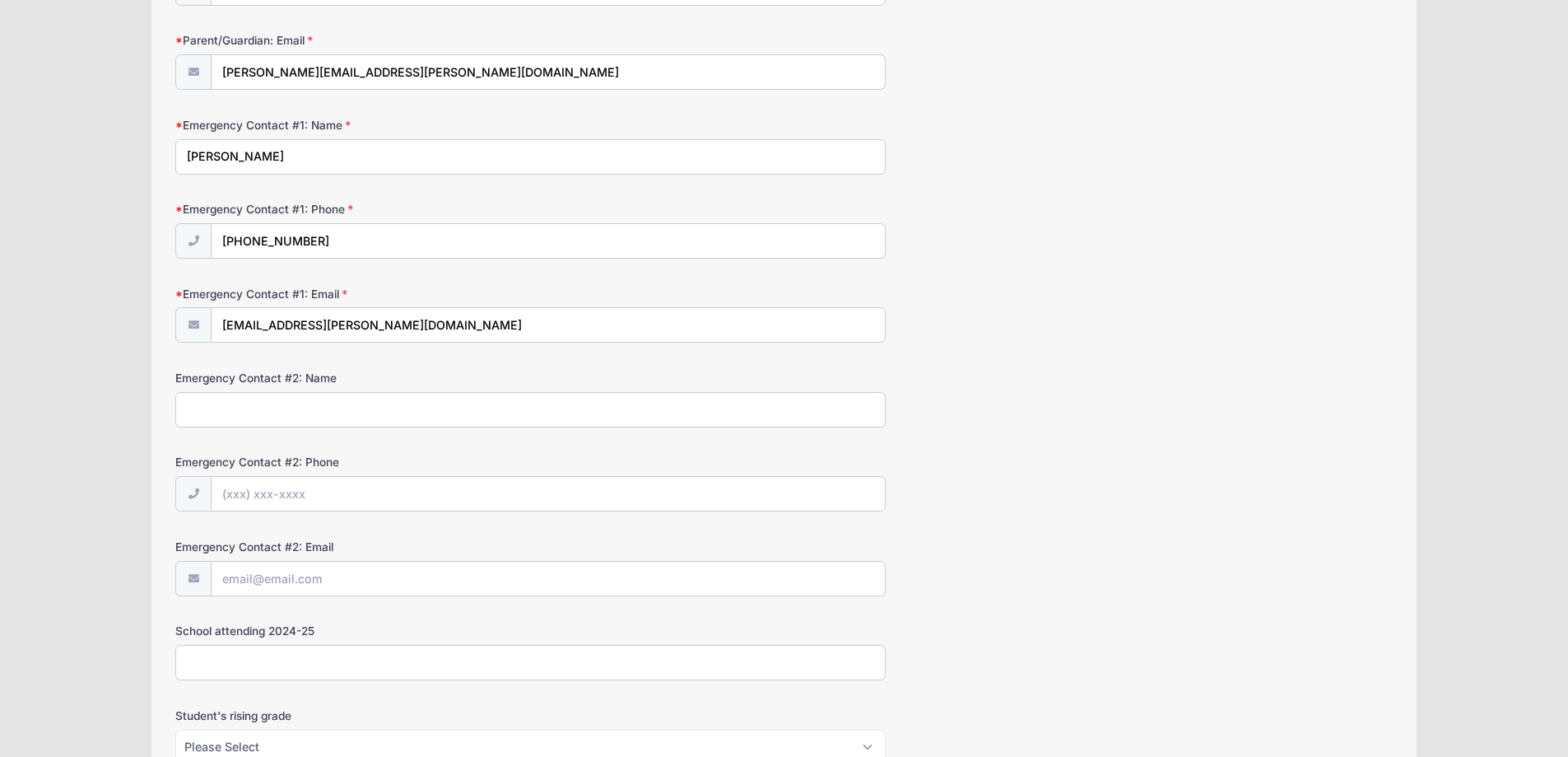
scroll to position [604, 0]
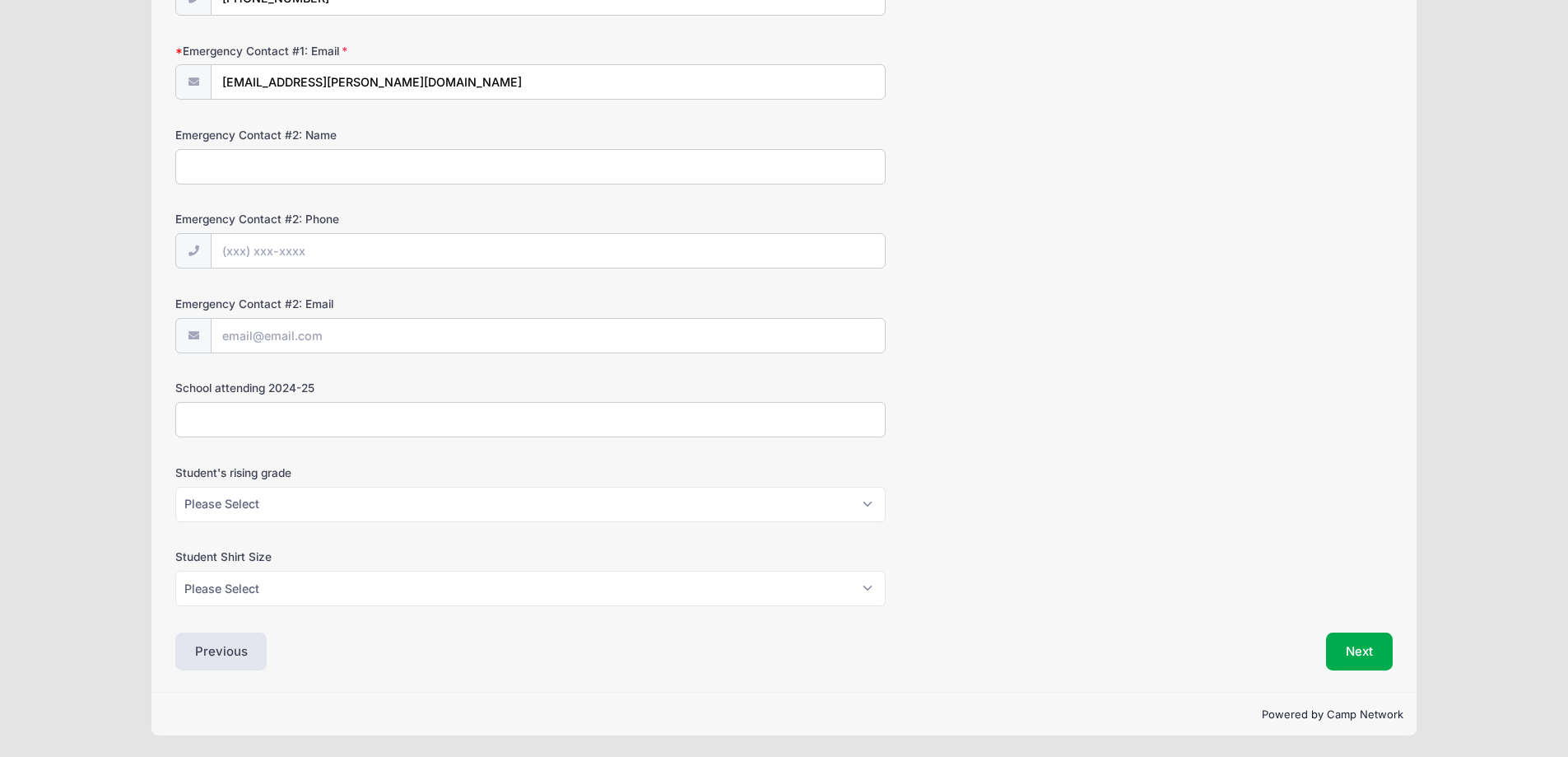
click at [287, 422] on input "School attending 2024-25" at bounding box center [531, 419] width 711 height 35
type input "ECS"
click at [296, 498] on select "Please Select K5 1st 2nd 3rd 4th 5th 6th 7th 8th" at bounding box center [531, 504] width 711 height 35
select select "3rd"
click at [176, 487] on select "Please Select K5 1st 2nd 3rd 4th 5th 6th 7th 8th" at bounding box center [531, 504] width 711 height 35
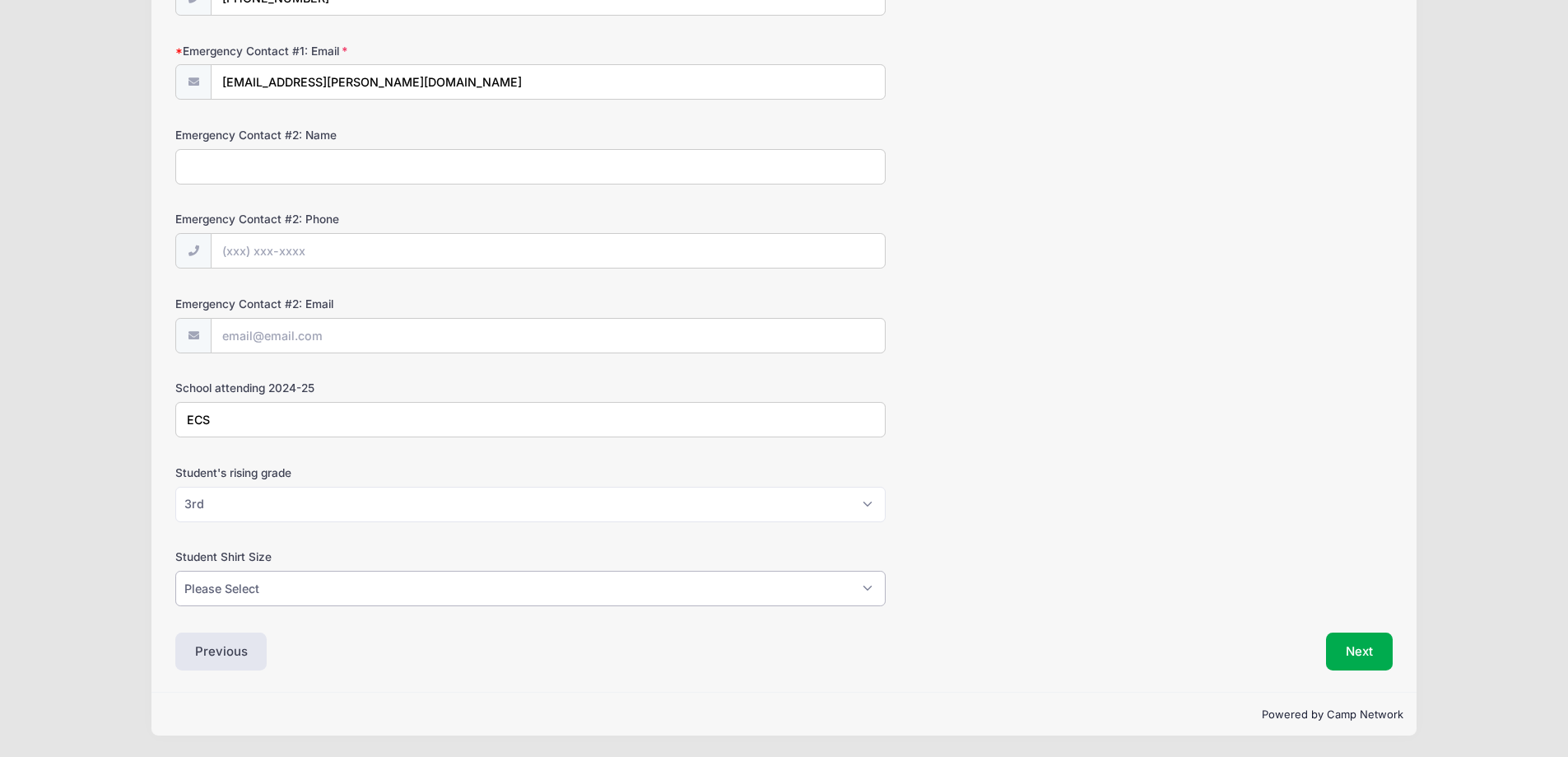
click at [277, 584] on select "Please Select XS S M L XL XXL" at bounding box center [531, 588] width 711 height 35
select select "L"
click at [176, 571] on select "Please Select XS S M L XL XXL" at bounding box center [531, 588] width 711 height 35
click at [262, 579] on select "Please Select XS S M L XL XXL" at bounding box center [531, 588] width 711 height 35
click at [176, 571] on select "Please Select XS S M L XL XXL" at bounding box center [531, 588] width 711 height 35
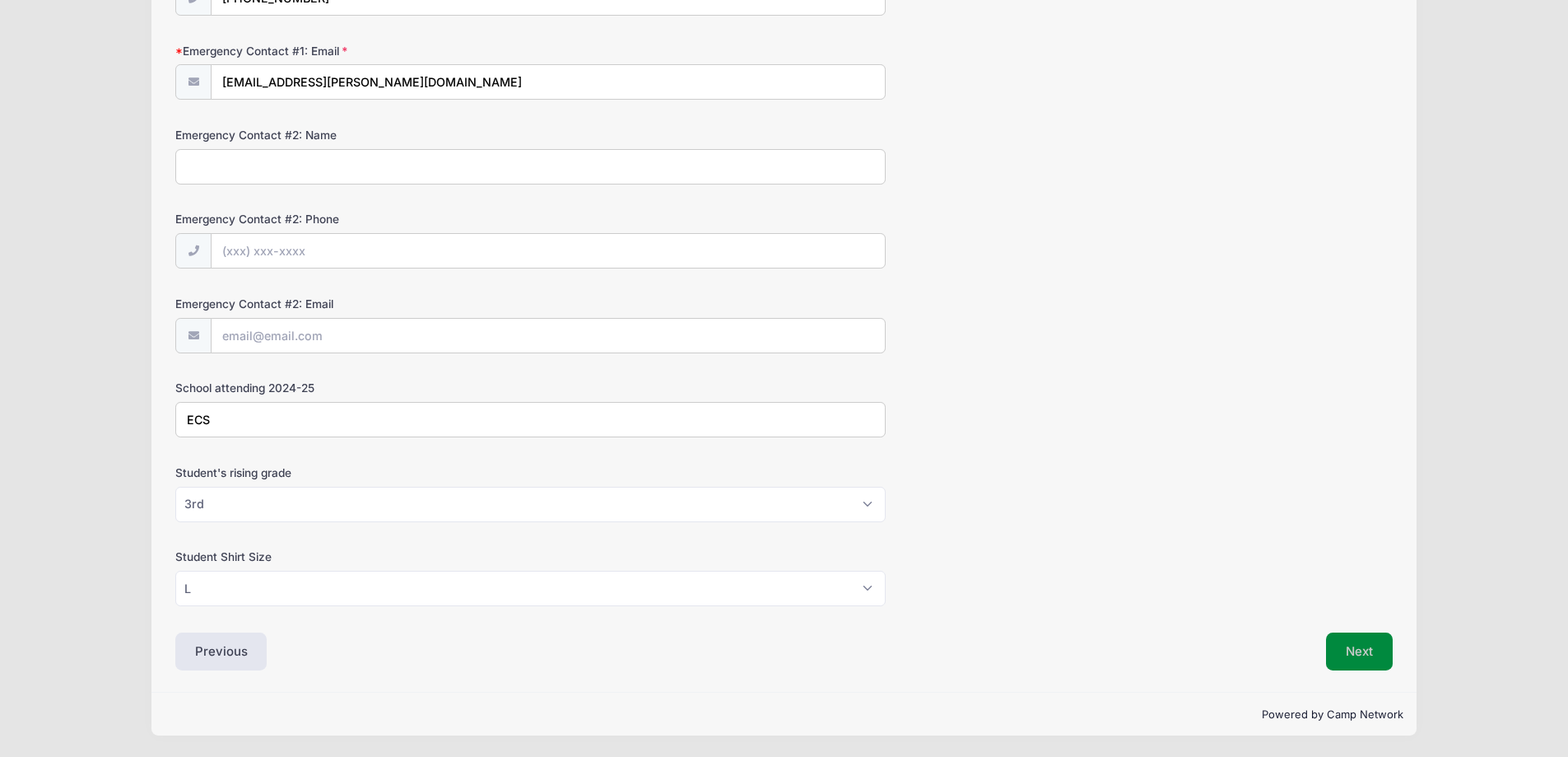
click at [1347, 636] on button "Next" at bounding box center [1360, 652] width 67 height 38
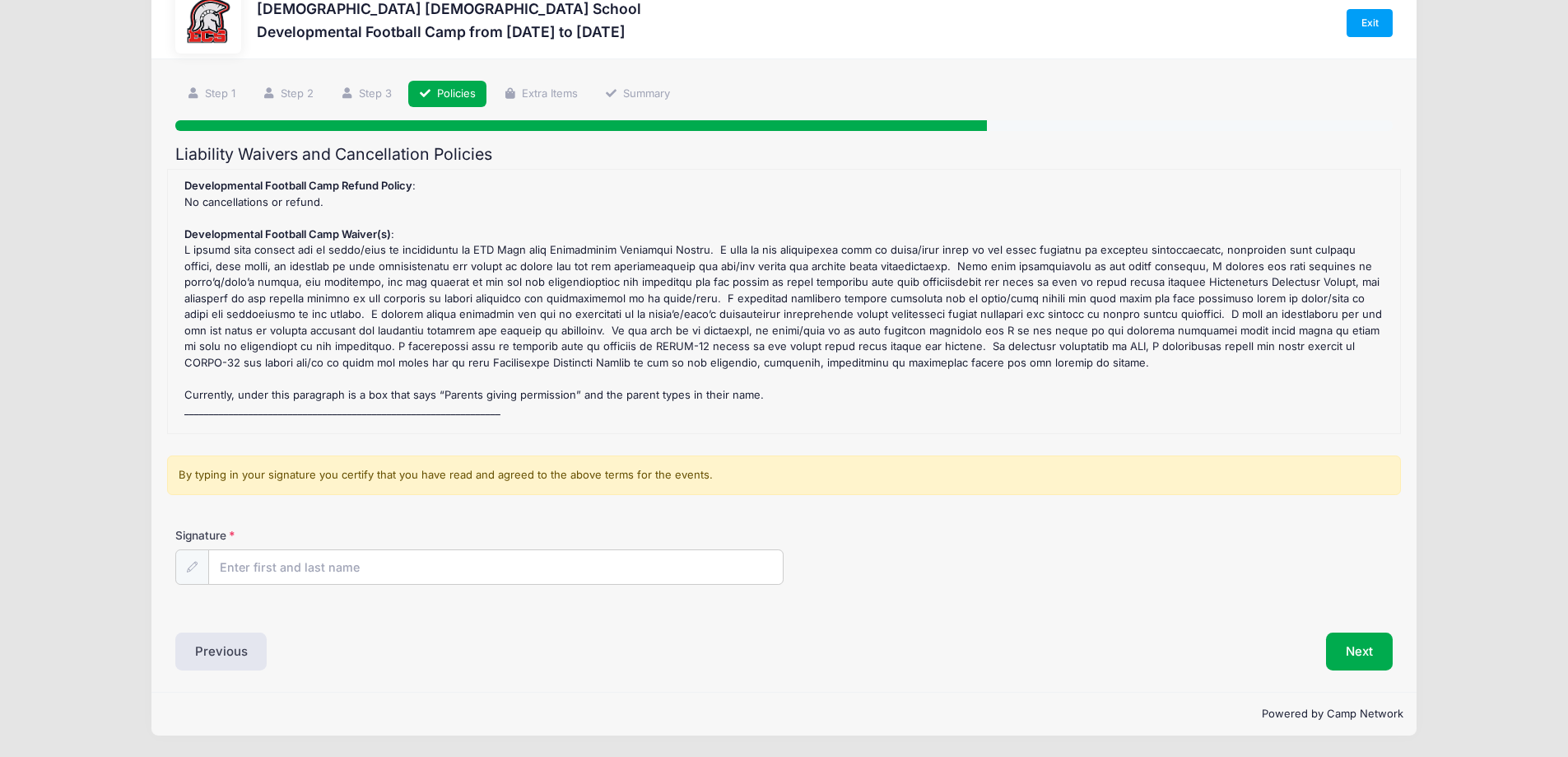
scroll to position [0, 0]
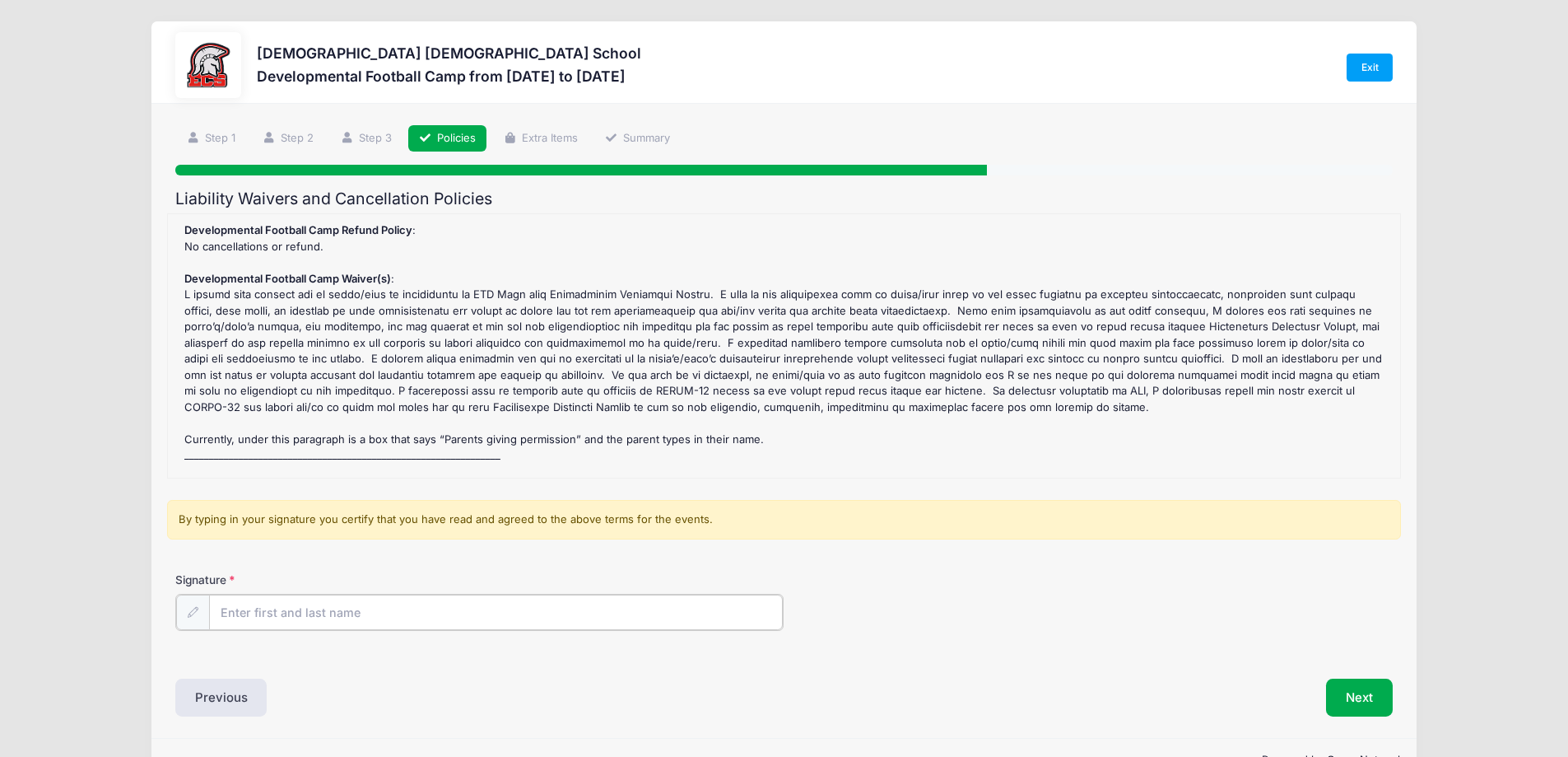
click at [273, 615] on input "Signature" at bounding box center [496, 612] width 574 height 35
type input "[PERSON_NAME]"
click at [1335, 691] on button "Next" at bounding box center [1360, 696] width 67 height 38
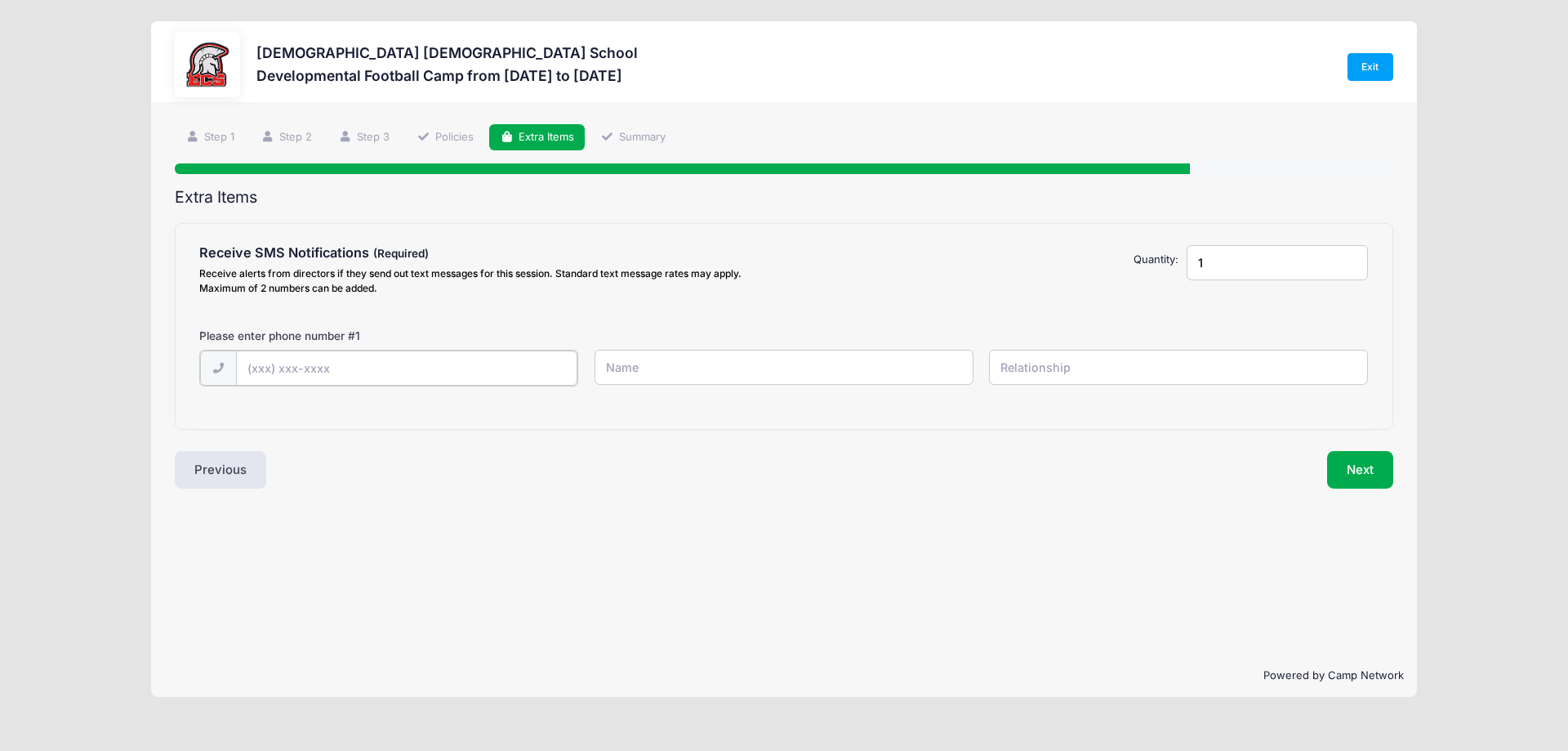
click at [324, 370] on input "text" at bounding box center [407, 368] width 342 height 35
type input "(239) 560-6875"
type input "[PERSON_NAME]"
type input "Father"
click at [1371, 459] on button "Next" at bounding box center [1360, 468] width 66 height 38
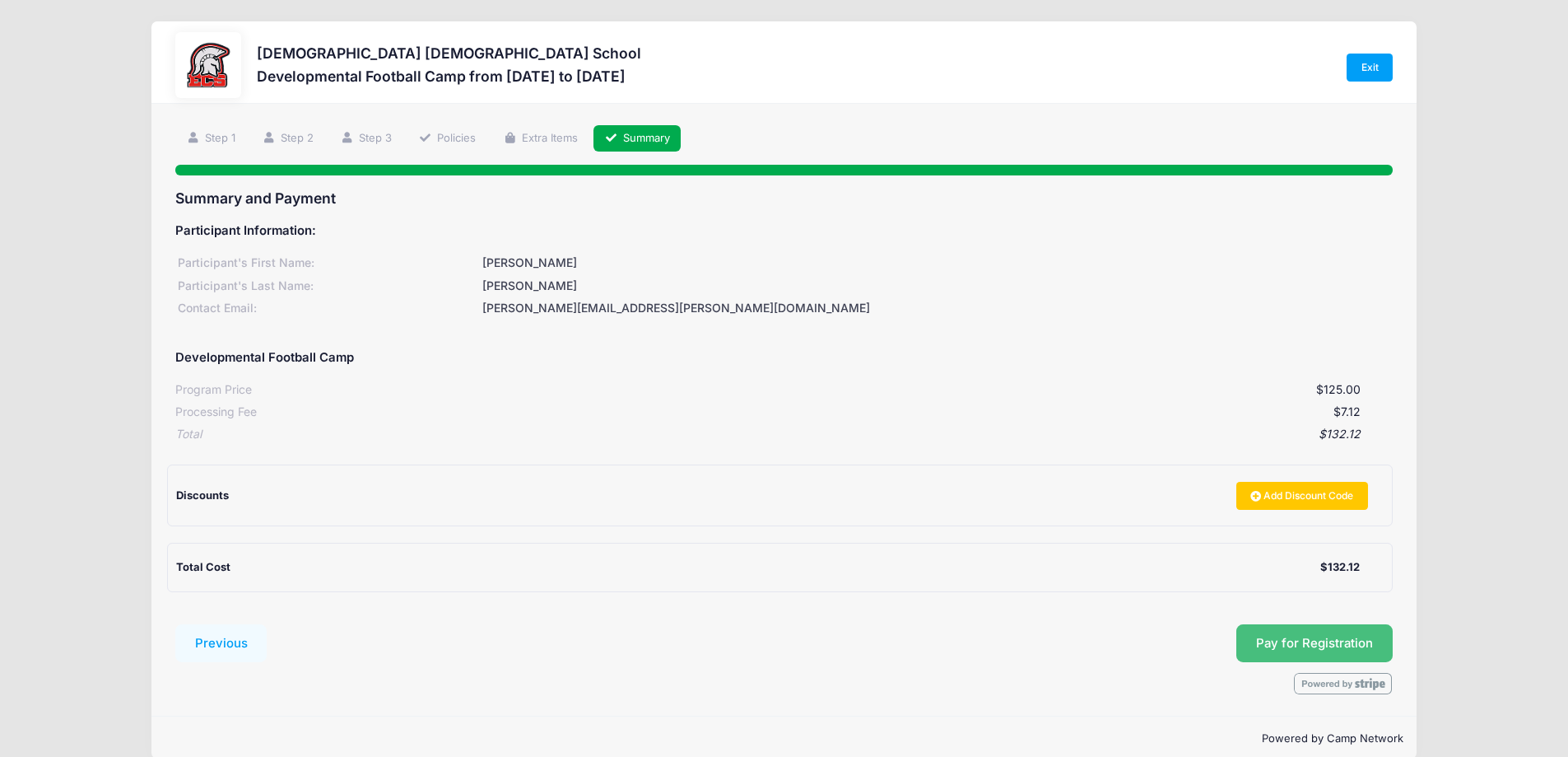
click at [1330, 643] on button "Pay for Registration" at bounding box center [1315, 643] width 157 height 38
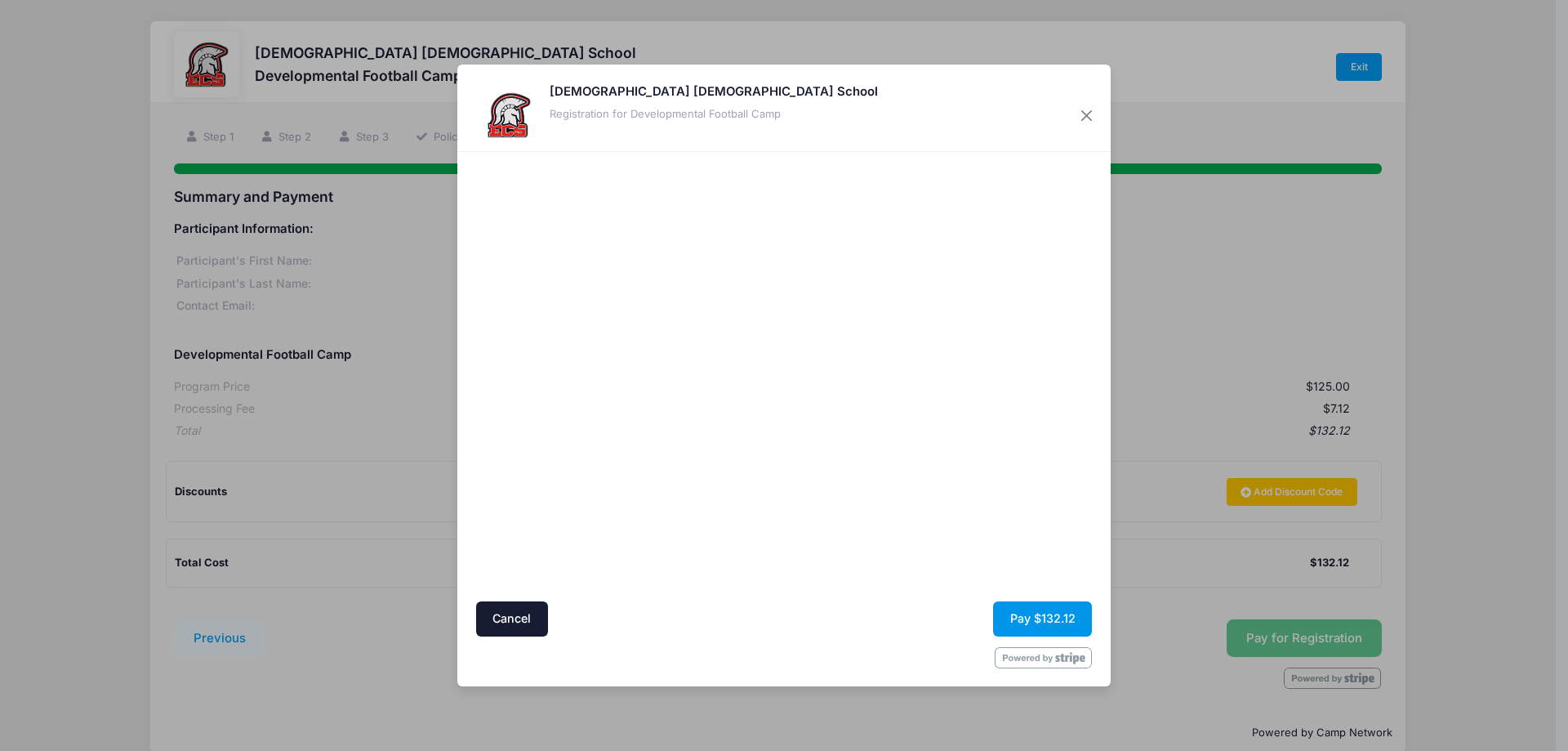
click at [1036, 624] on button "Pay $132.12" at bounding box center [1043, 618] width 99 height 35
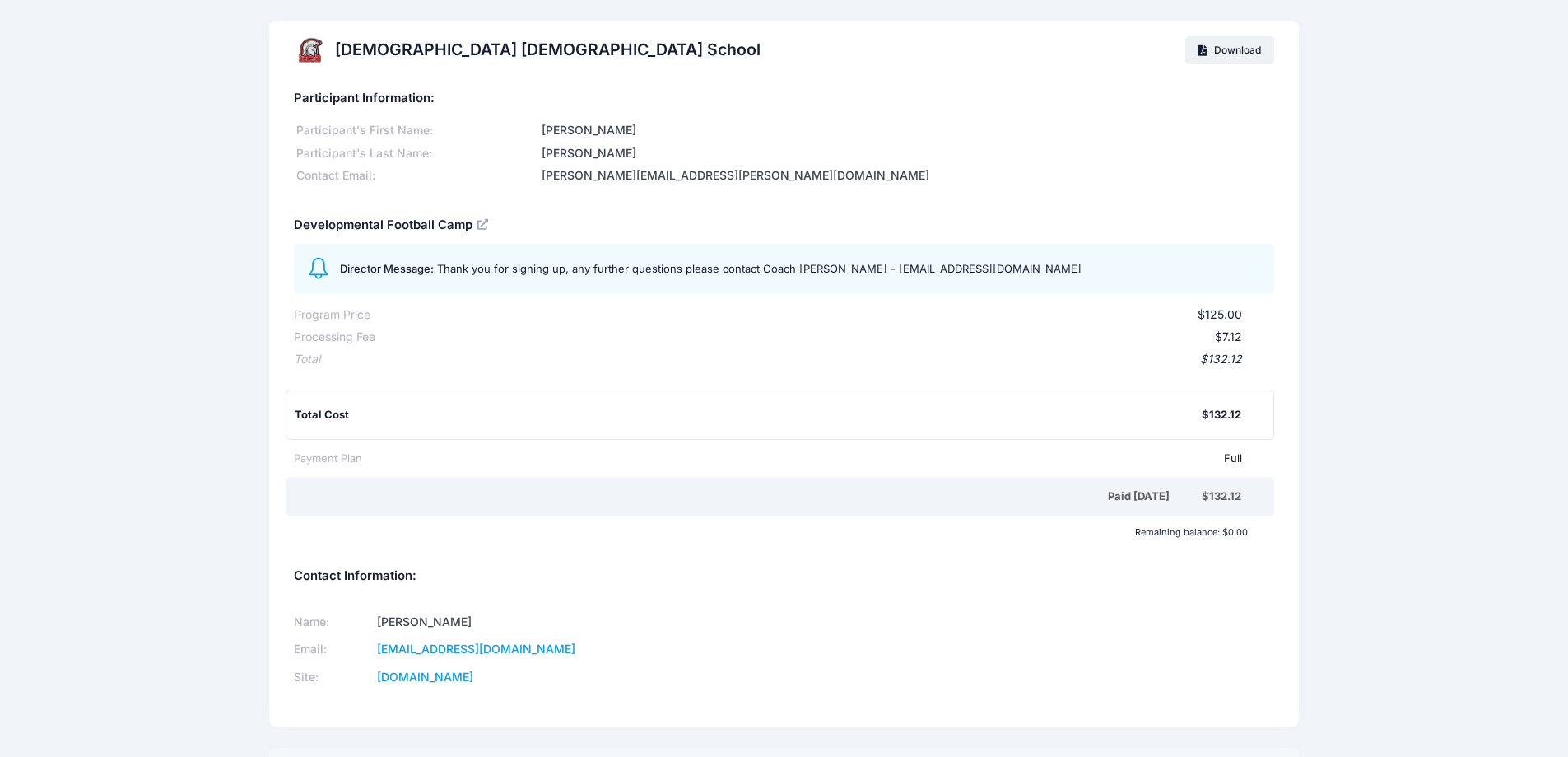
scroll to position [212, 0]
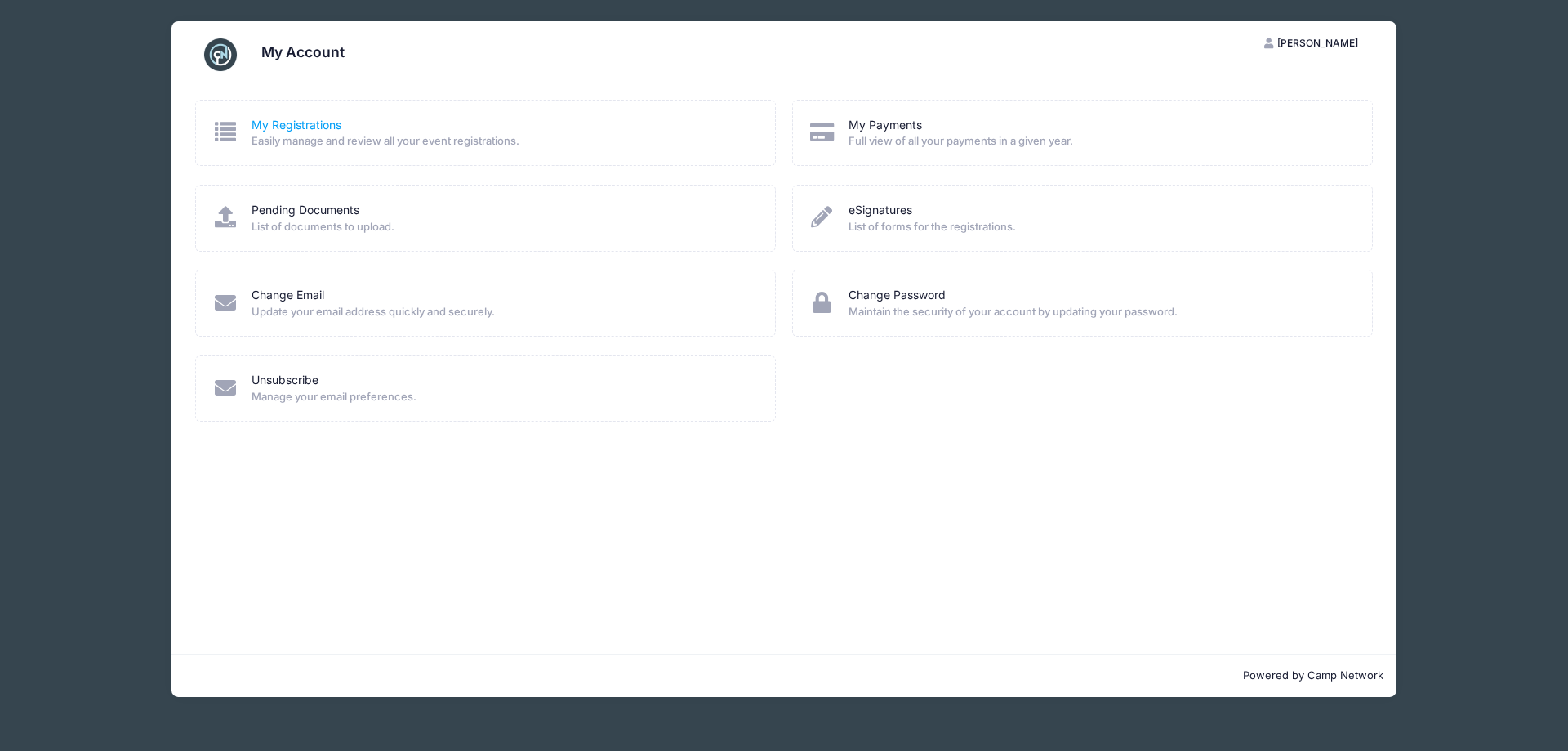
click at [303, 127] on link "My Registrations" at bounding box center [296, 125] width 90 height 17
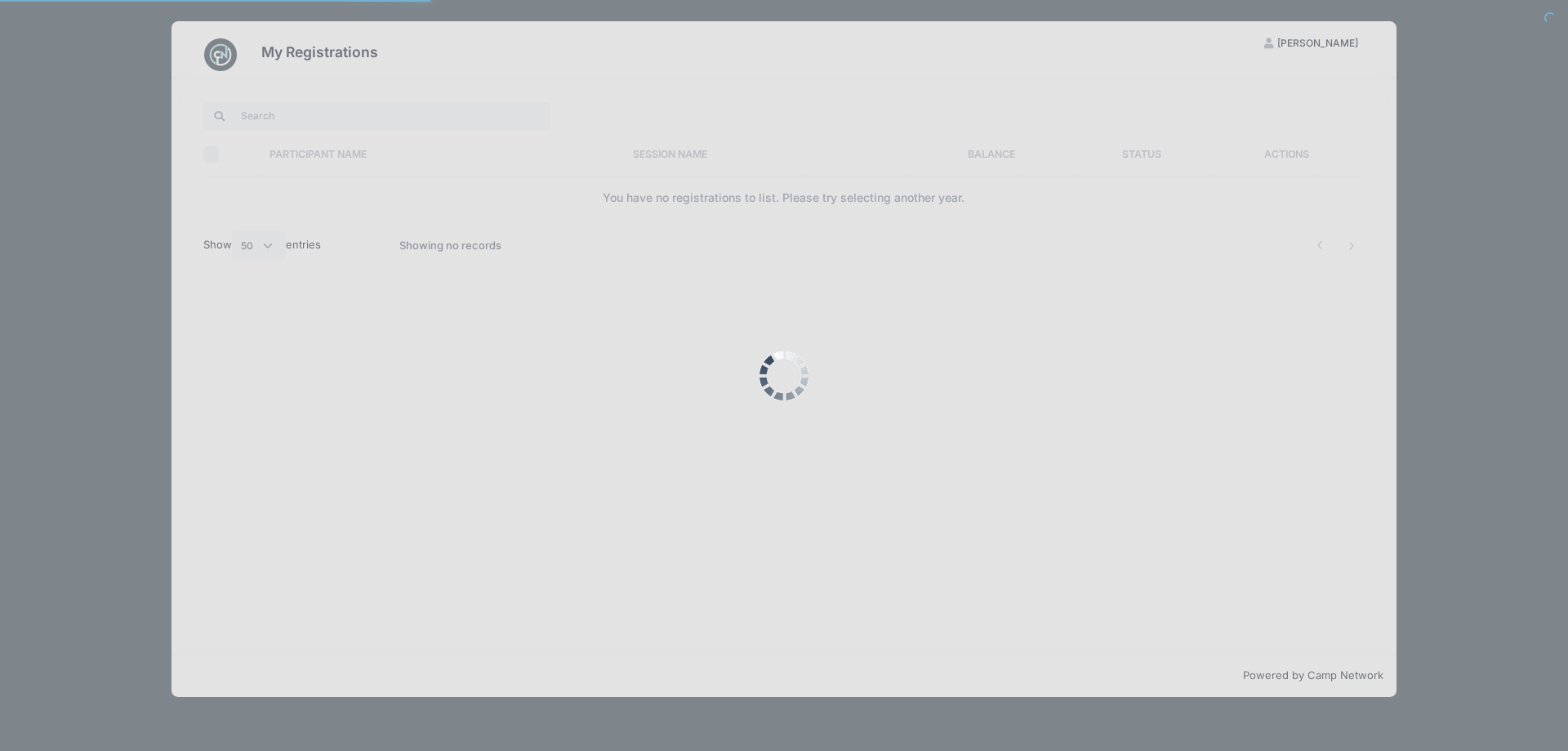
select select "50"
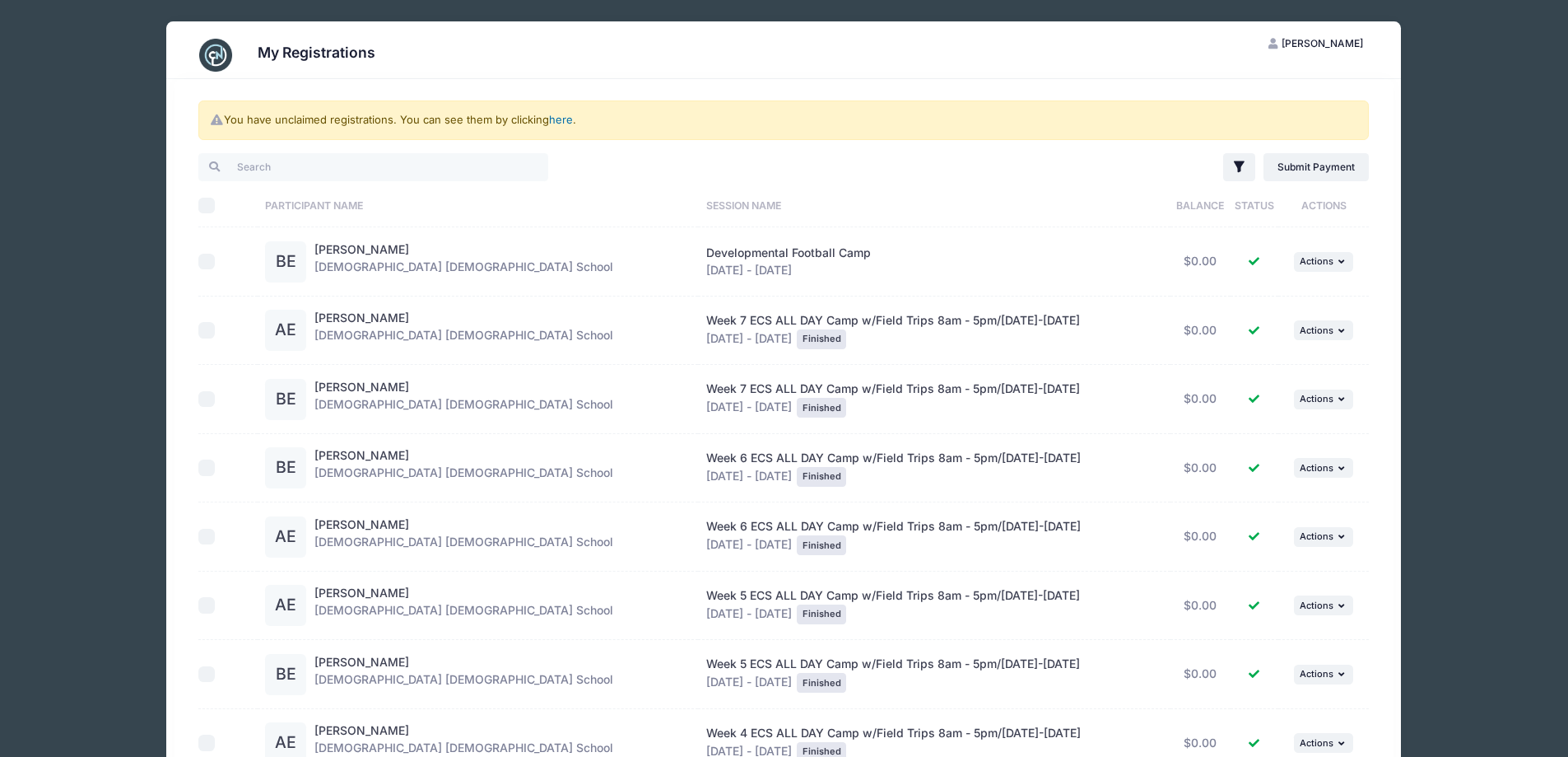
click at [557, 120] on link "here" at bounding box center [561, 119] width 24 height 13
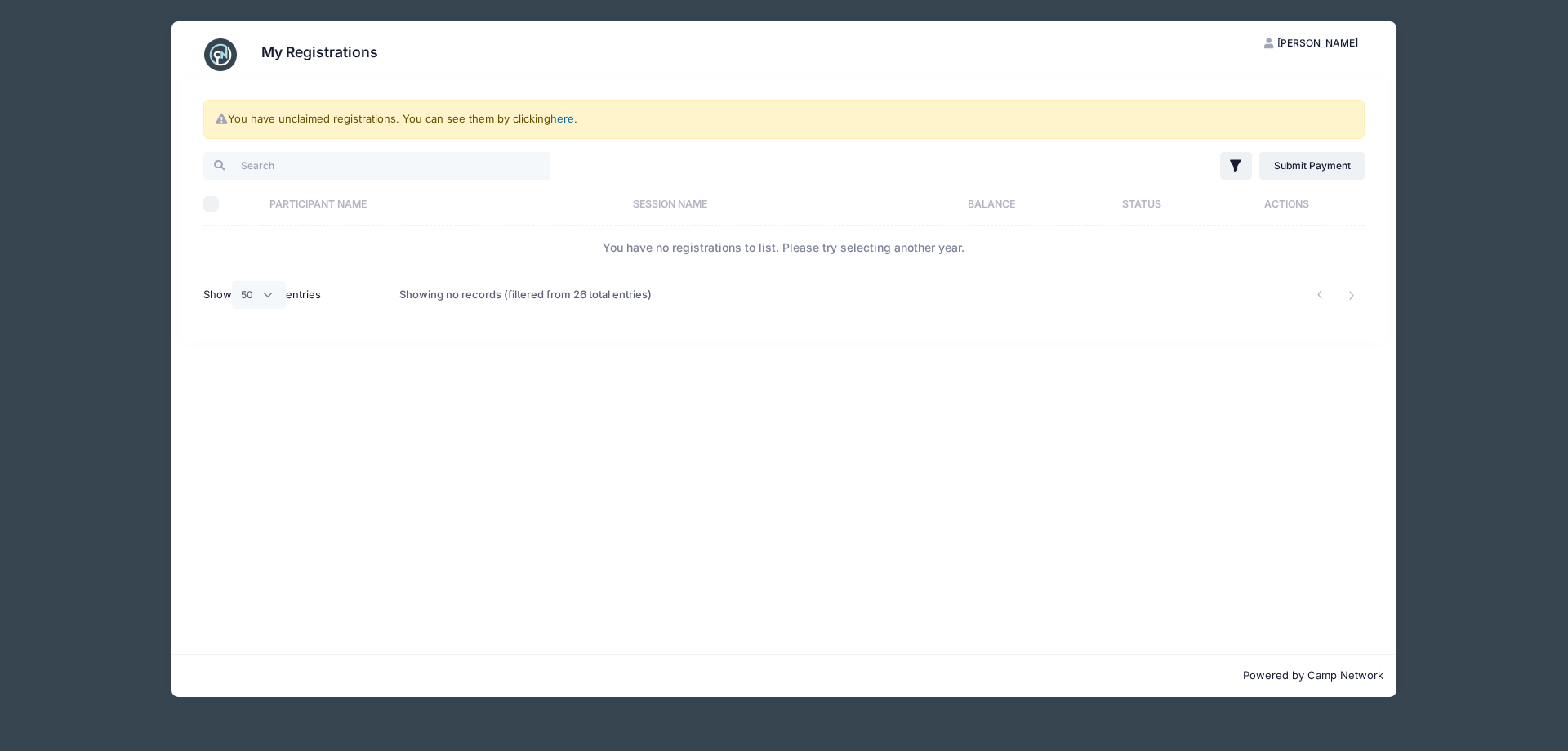
click at [558, 119] on link "here" at bounding box center [562, 119] width 24 height 13
drag, startPoint x: 440, startPoint y: 239, endPoint x: 433, endPoint y: 247, distance: 10.6
click at [440, 239] on td "You have no registrations to list. Please try selecting another year." at bounding box center [784, 247] width 1161 height 44
